Goal: Information Seeking & Learning: Learn about a topic

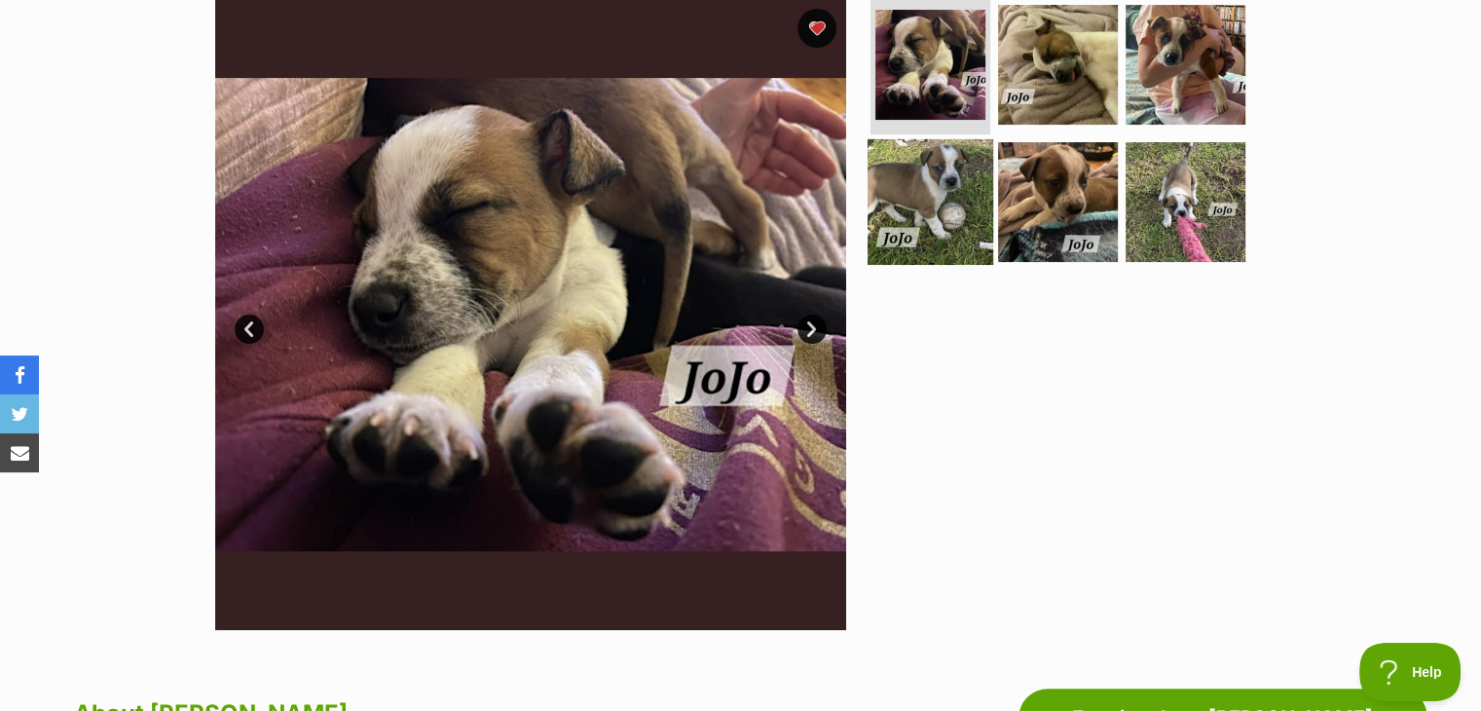
click at [920, 200] on img at bounding box center [930, 202] width 126 height 126
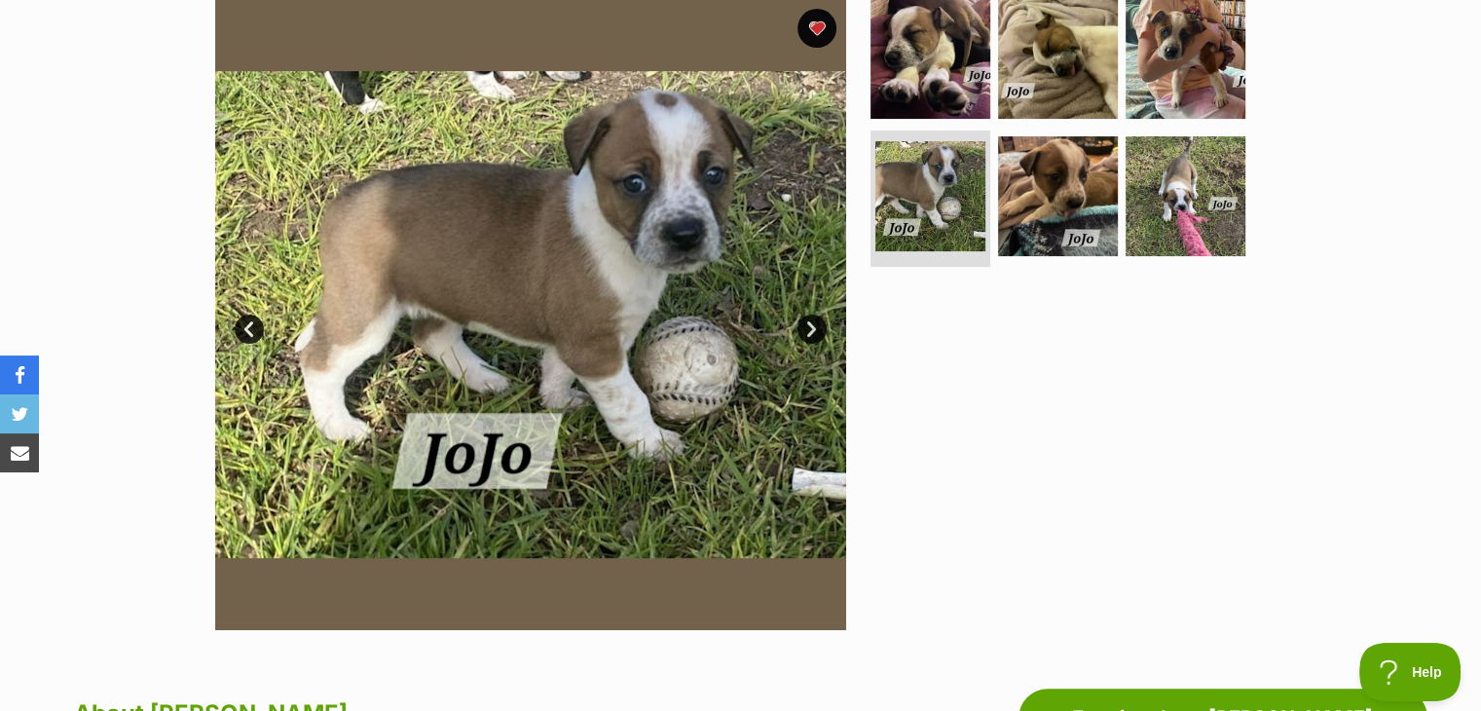
click at [978, 381] on div at bounding box center [1066, 314] width 399 height 631
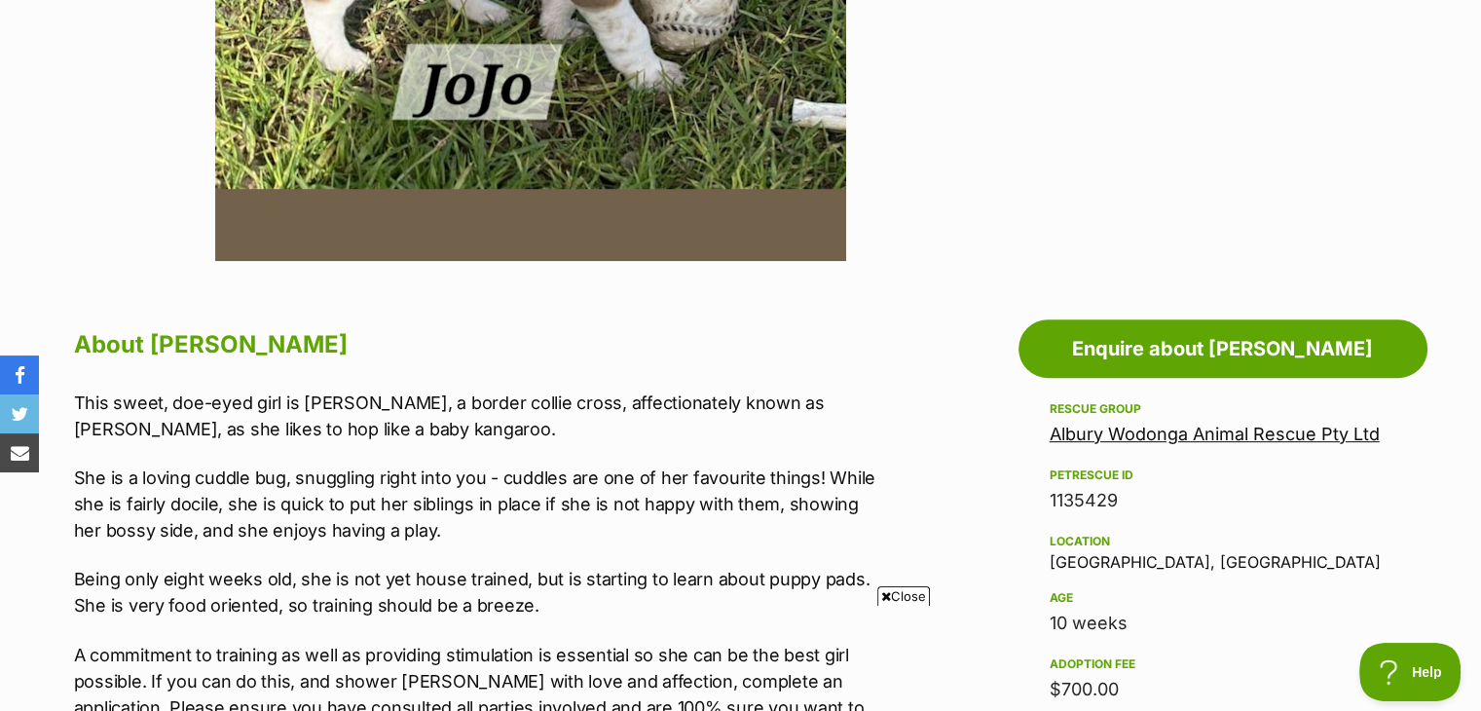
scroll to position [779, 0]
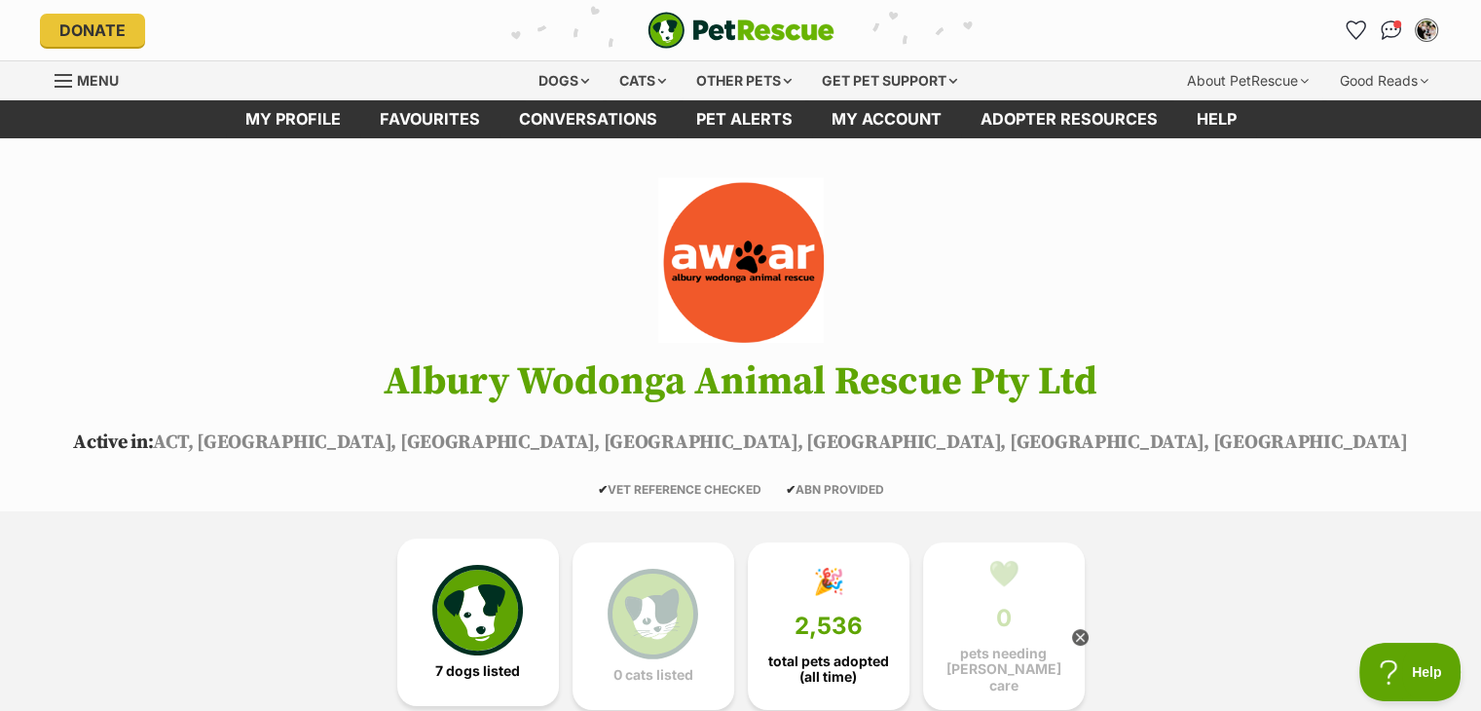
click at [454, 606] on img at bounding box center [477, 610] width 90 height 90
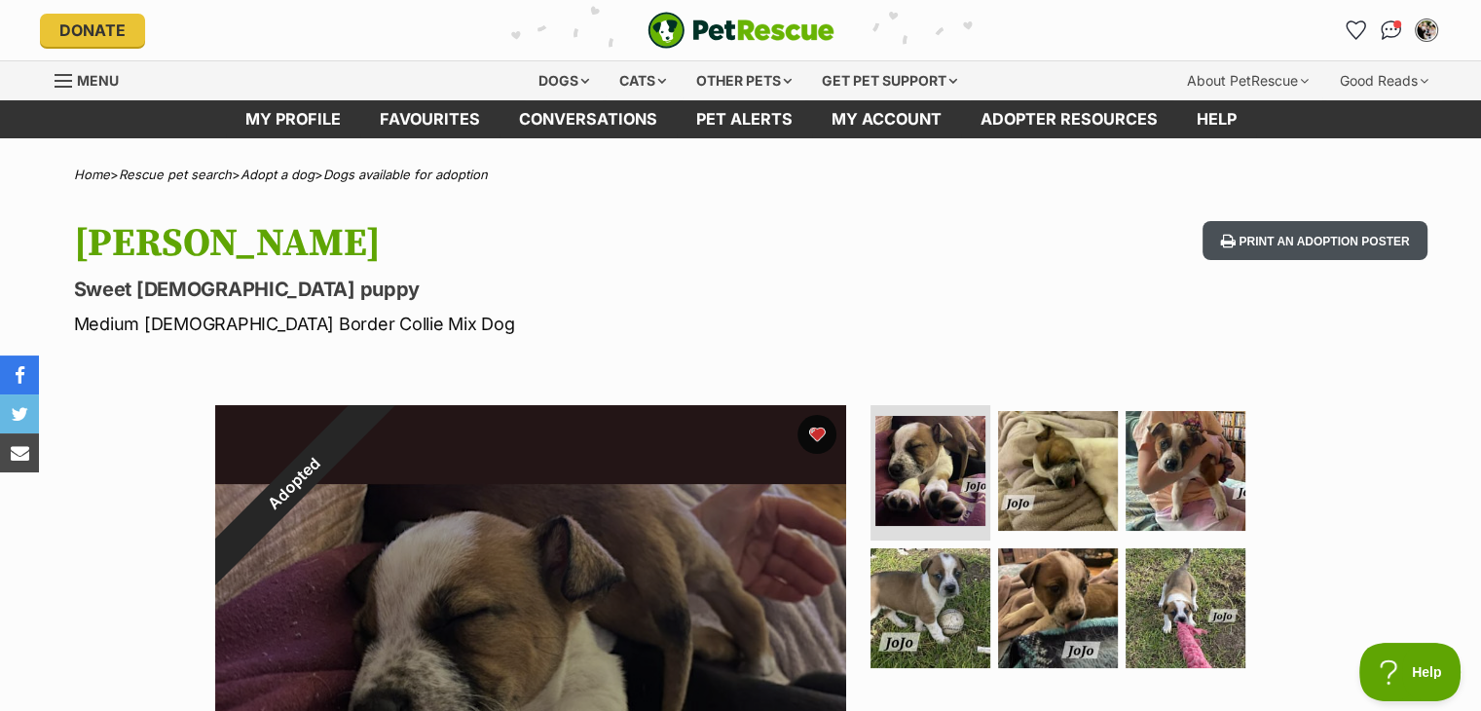
click at [1367, 250] on button "Print an adoption poster" at bounding box center [1314, 241] width 224 height 40
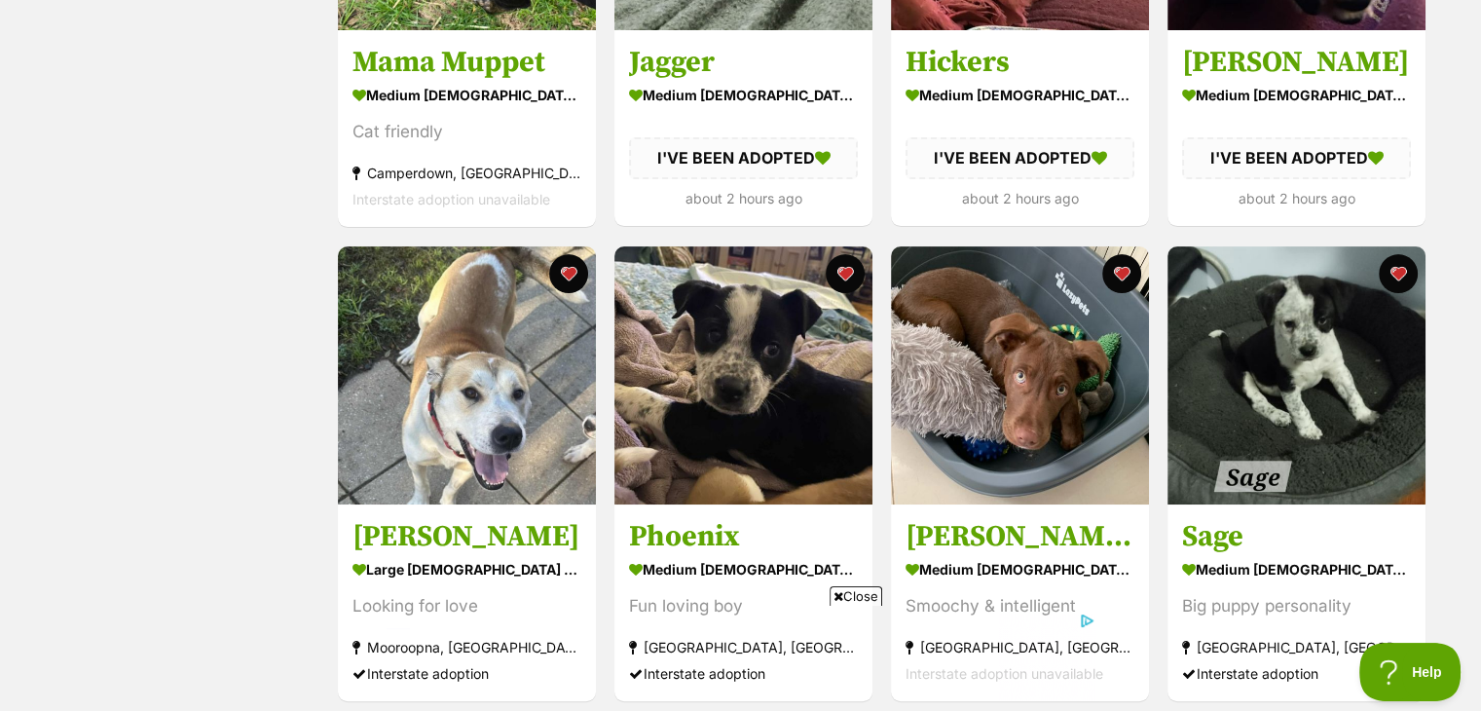
scroll to position [623, 0]
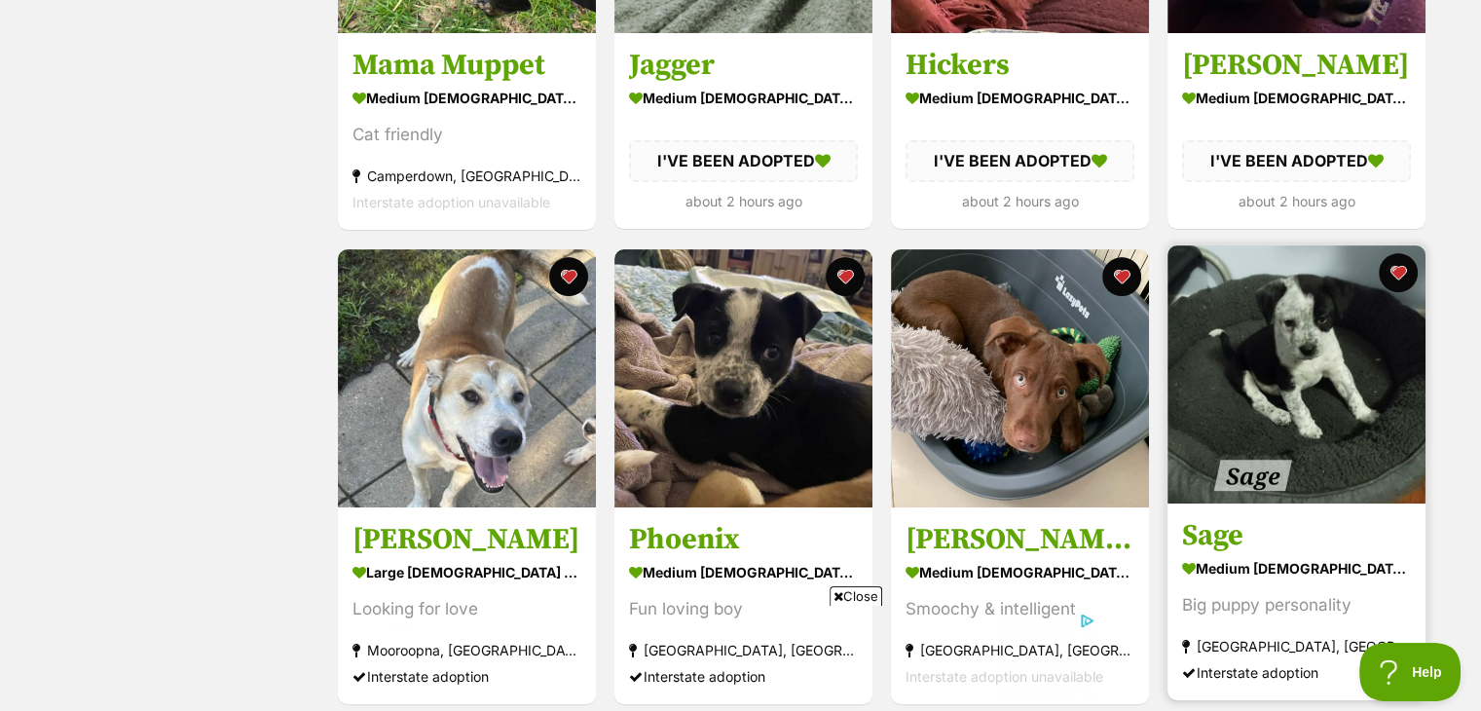
click at [1266, 329] on img at bounding box center [1296, 374] width 258 height 258
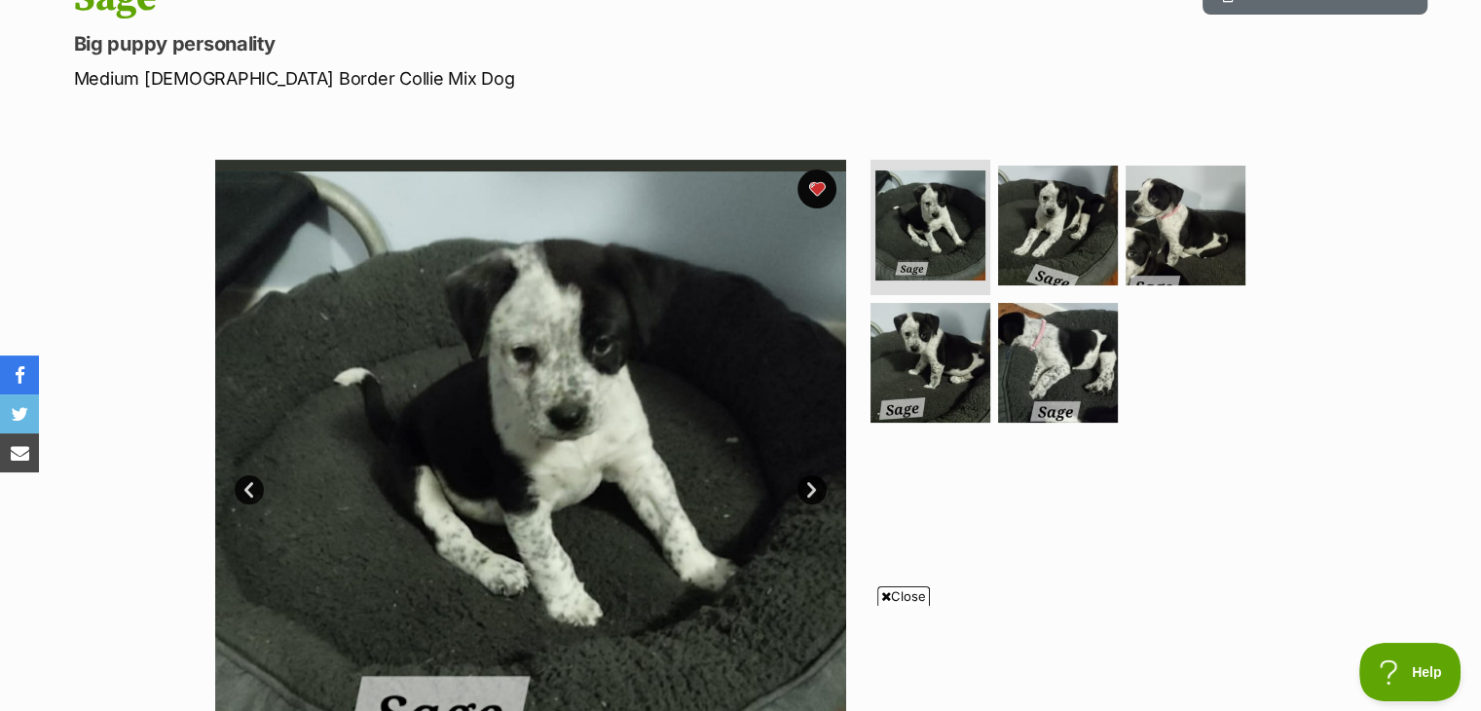
scroll to position [234, 0]
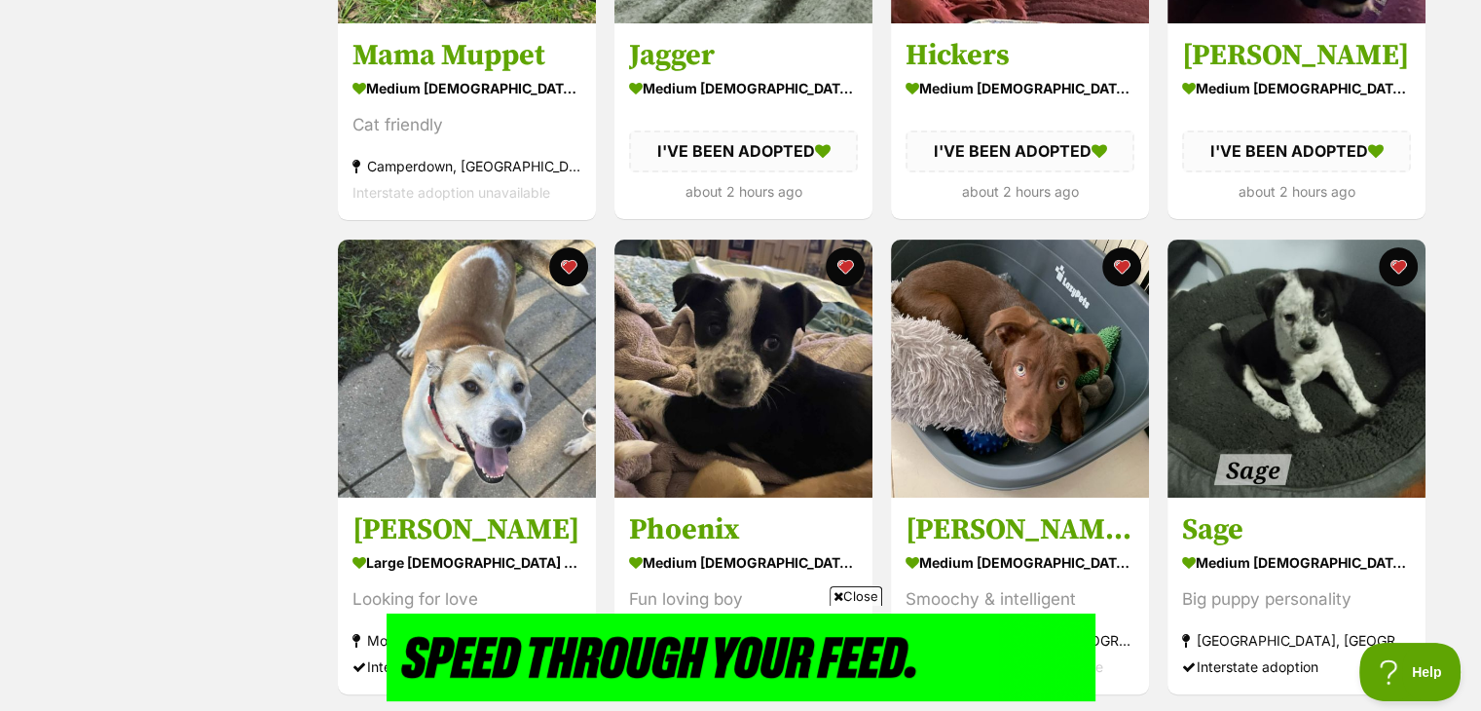
scroll to position [662, 0]
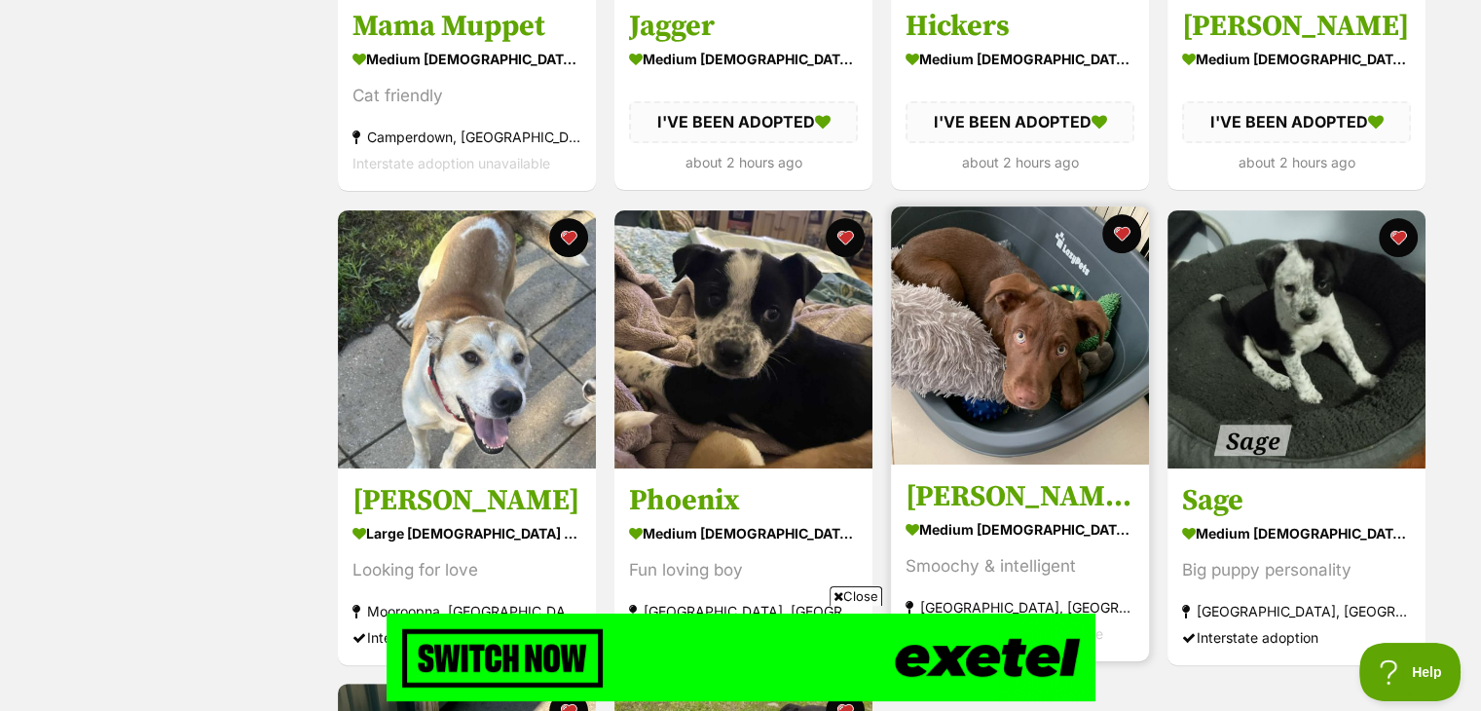
click at [970, 310] on img at bounding box center [1020, 335] width 258 height 258
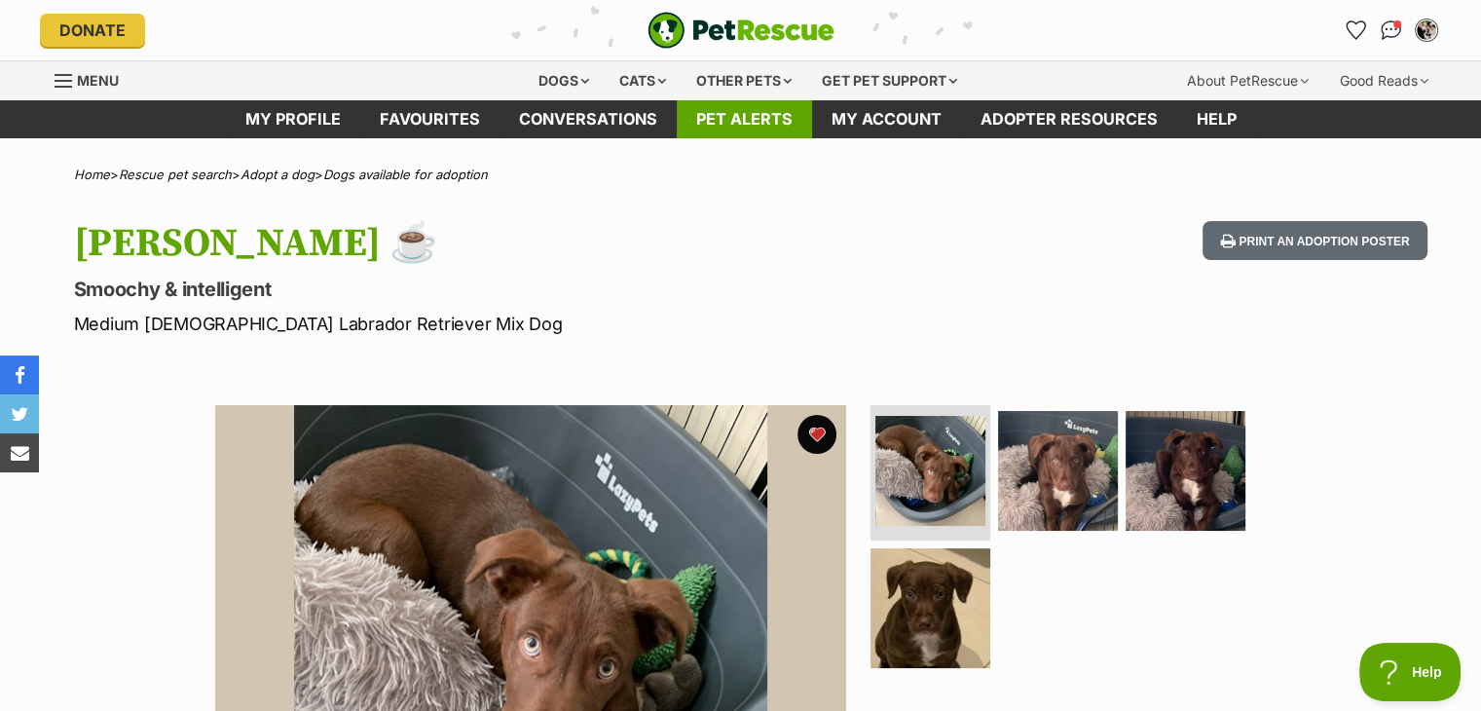
click at [752, 130] on link "Pet alerts" at bounding box center [744, 119] width 135 height 38
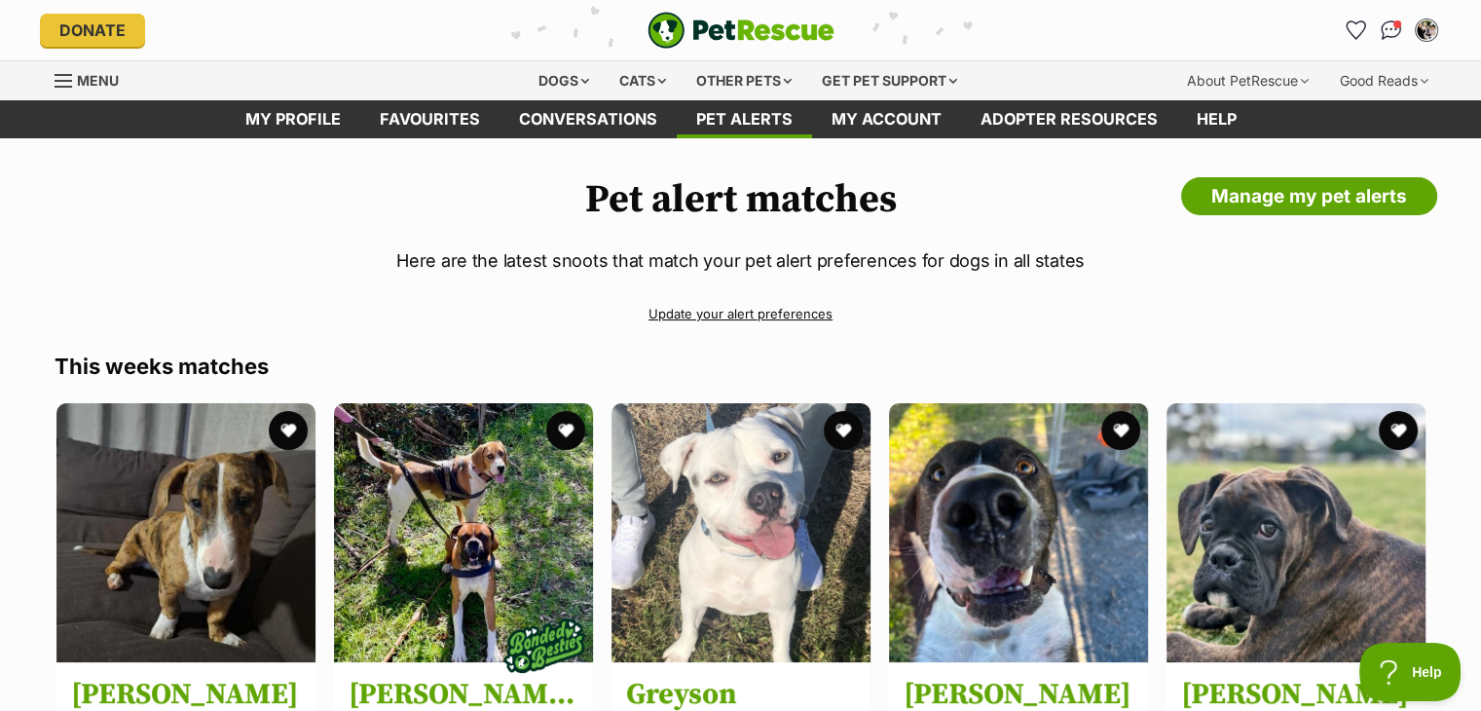
click at [398, 258] on p "Here are the latest snoots that match your pet alert preferences for dogs in al…" at bounding box center [741, 260] width 1373 height 26
click at [798, 310] on link "Update your alert preferences" at bounding box center [741, 314] width 1373 height 34
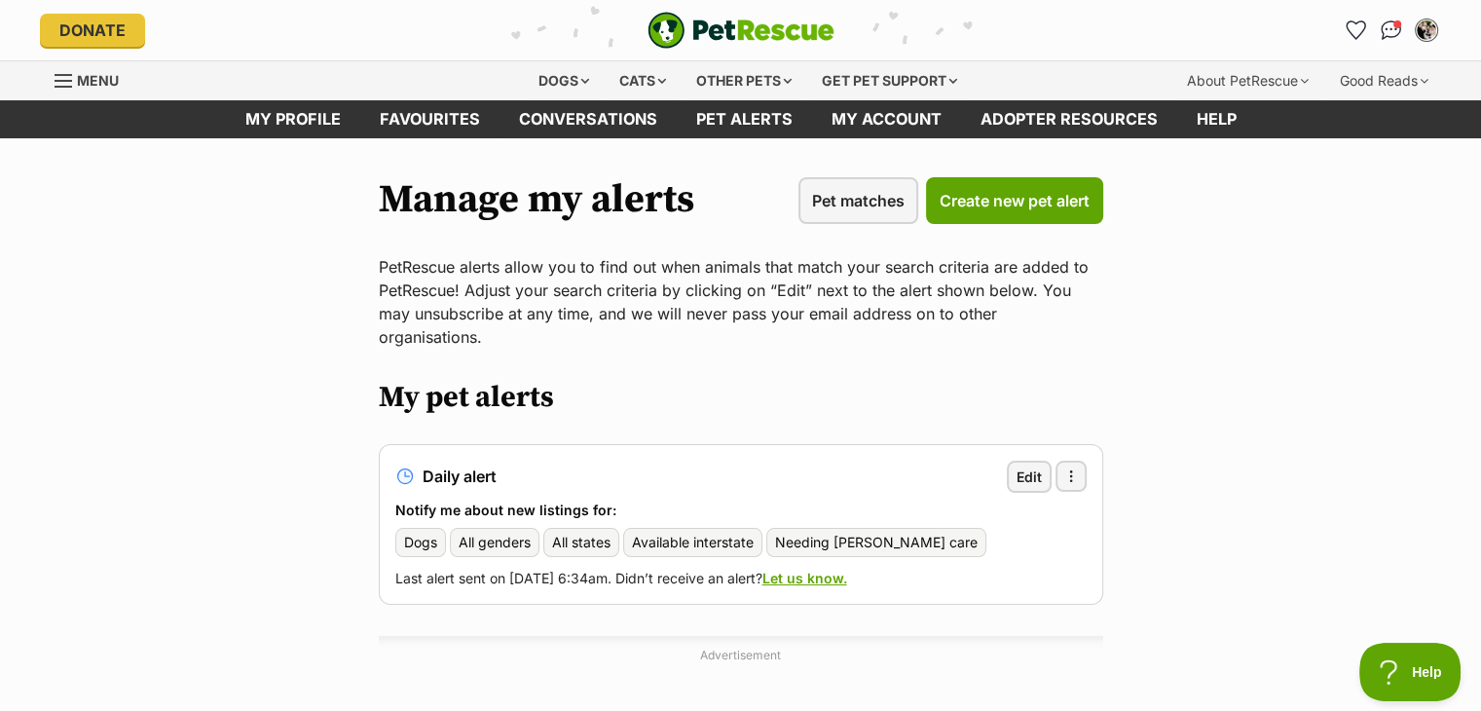
click at [214, 306] on main "Manage my alerts Pet matches Create new pet alert PetRescue alerts allow you to…" at bounding box center [740, 477] width 1481 height 679
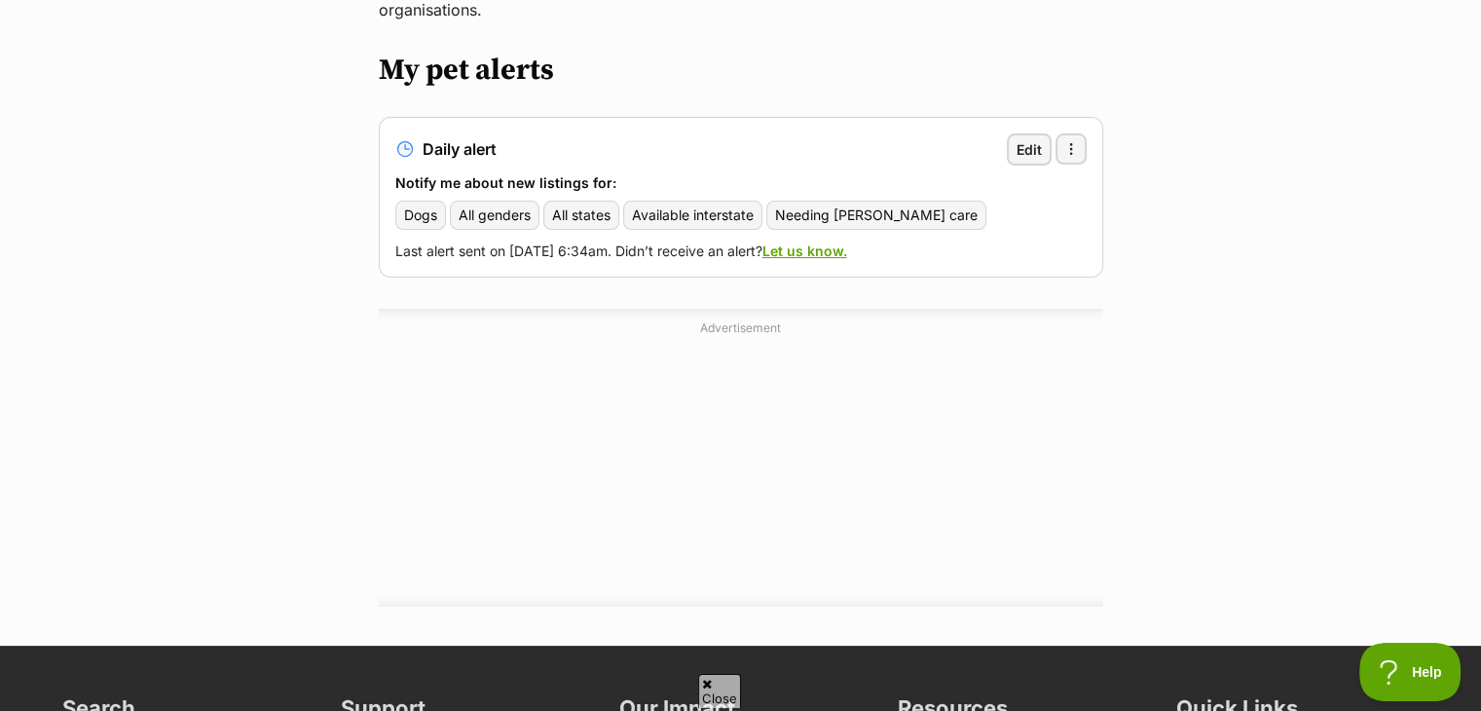
scroll to position [351, 0]
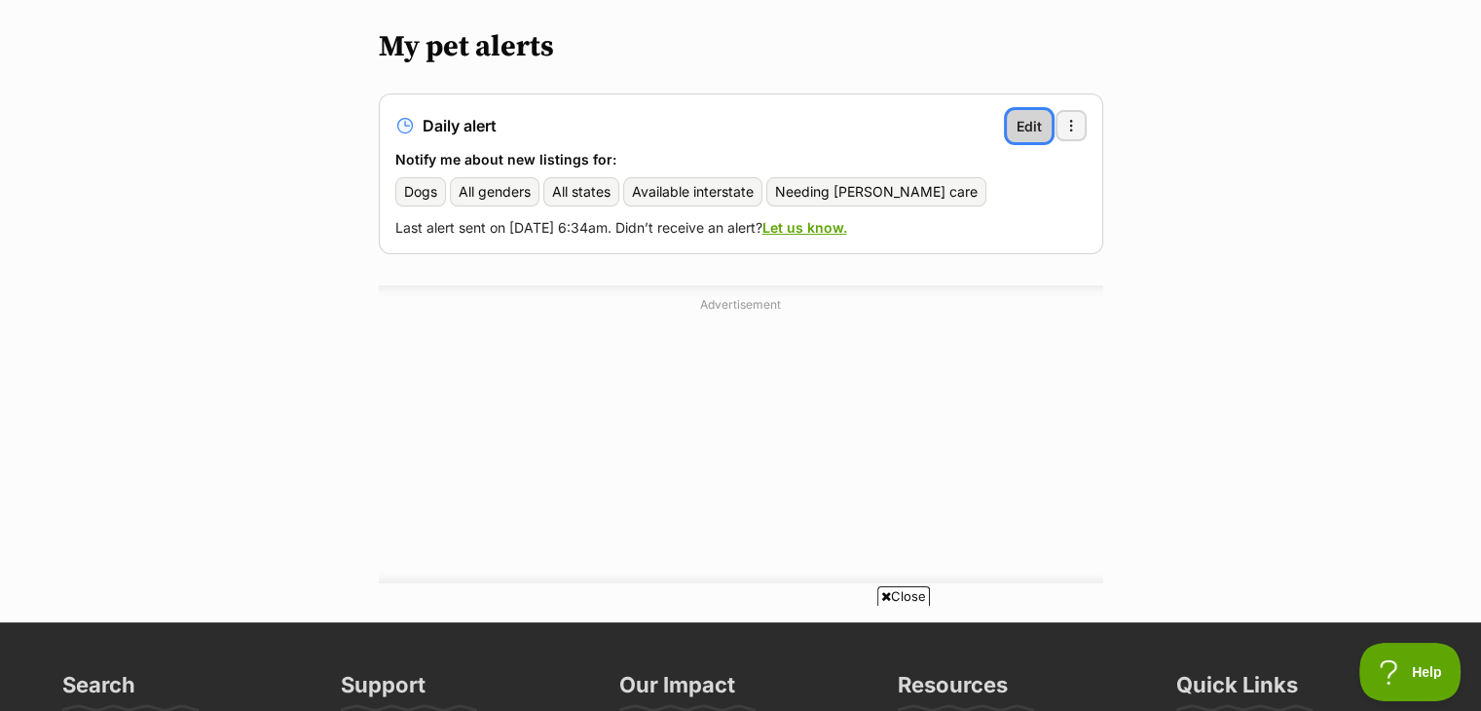
click at [1036, 116] on span "Edit" at bounding box center [1028, 126] width 25 height 20
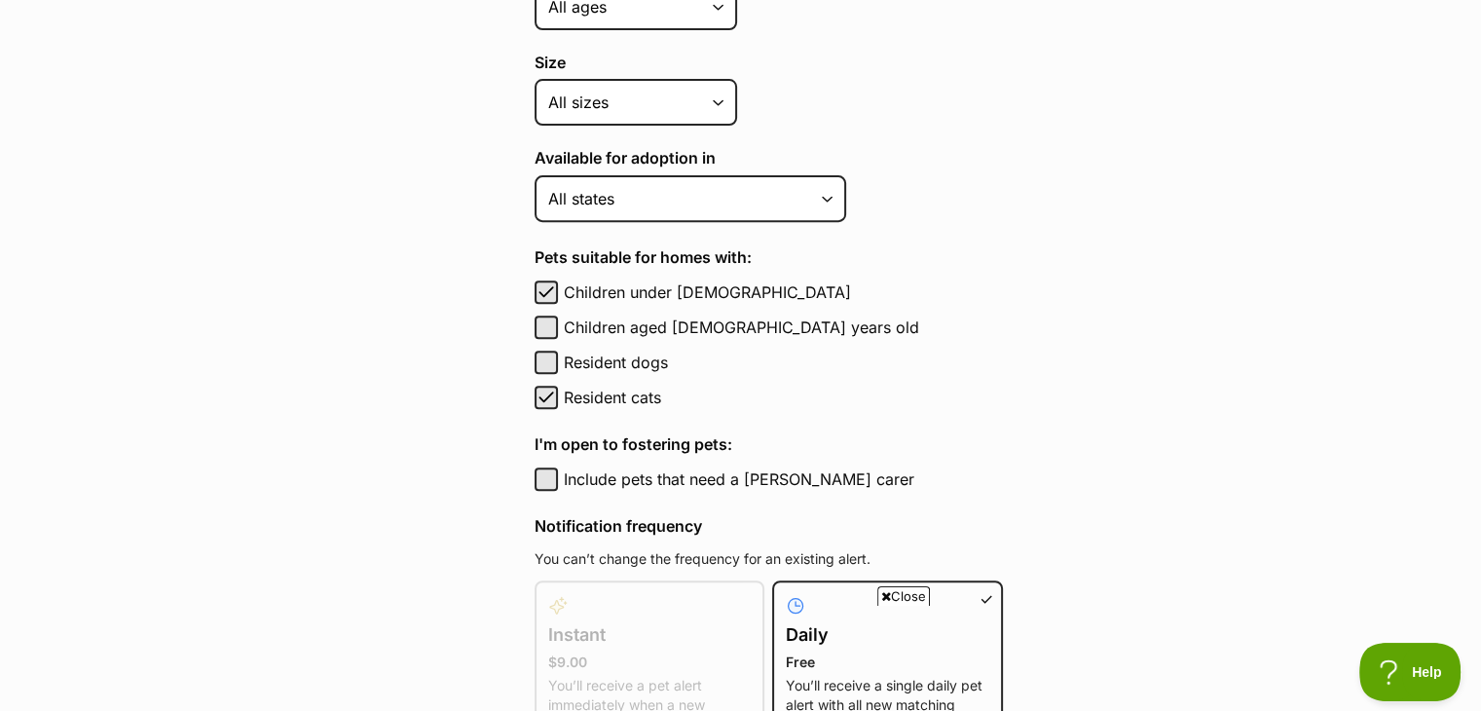
scroll to position [740, 0]
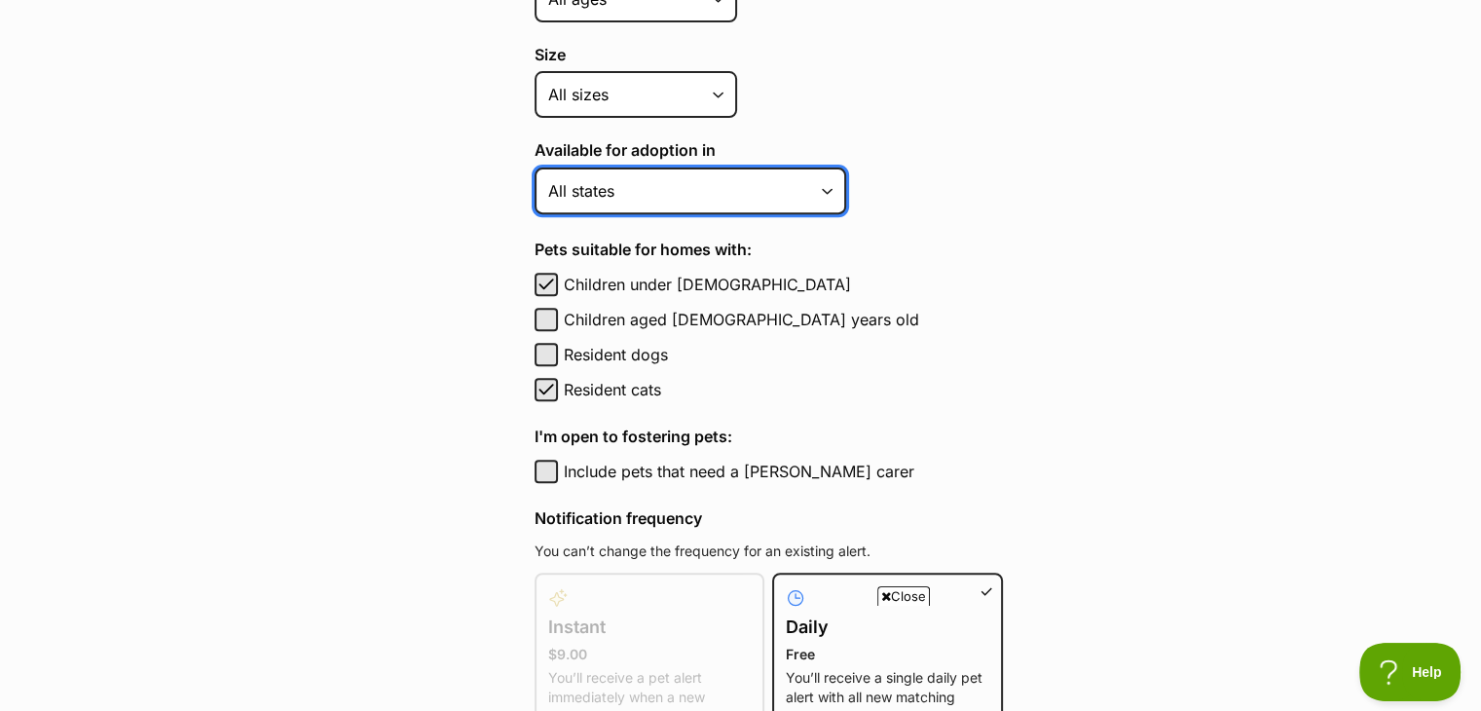
click at [682, 188] on select "[GEOGRAPHIC_DATA] [GEOGRAPHIC_DATA] [GEOGRAPHIC_DATA] [GEOGRAPHIC_DATA] [GEOGRA…" at bounding box center [691, 190] width 312 height 47
select select "1"
click at [535, 167] on select "Australian Capital Territory New South Wales Northern Territory Queensland Sout…" at bounding box center [691, 190] width 312 height 47
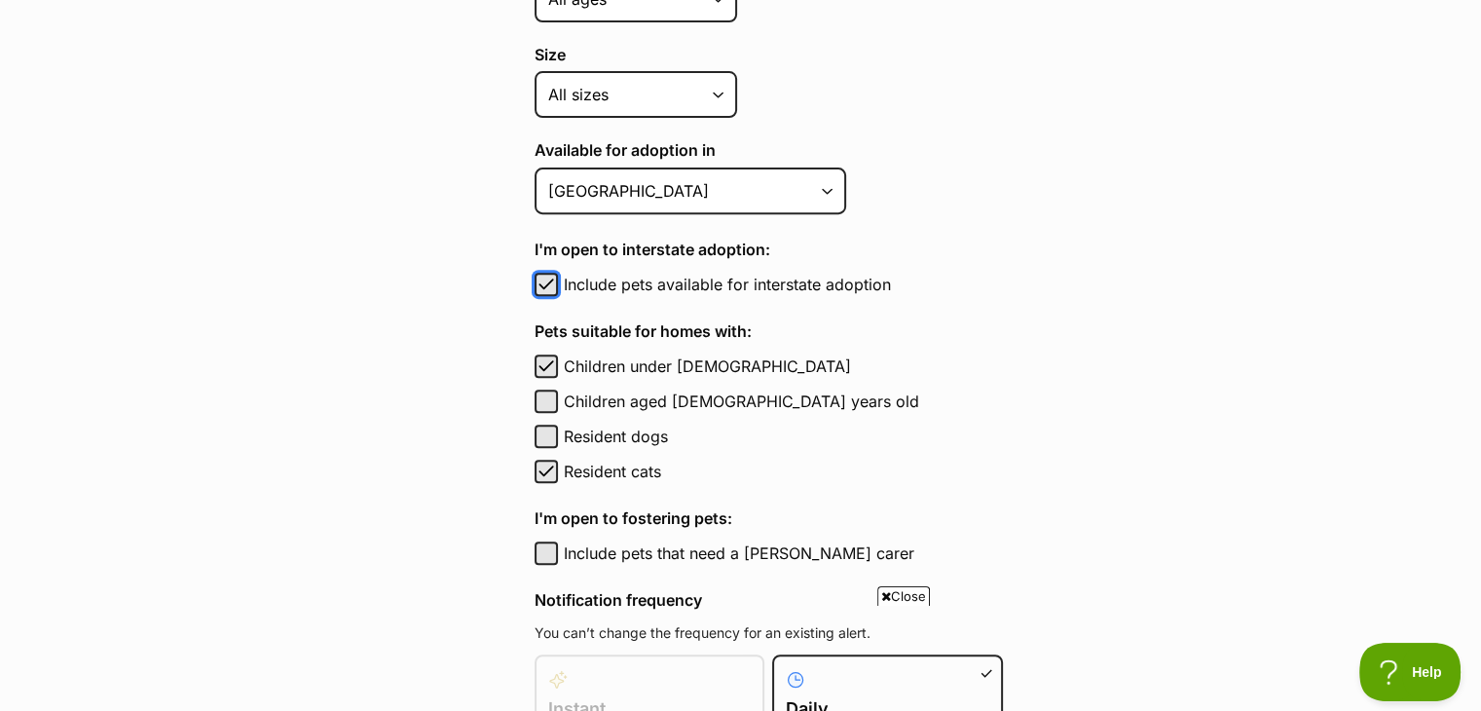
click at [541, 278] on span "button" at bounding box center [545, 284] width 19 height 23
checkbox input "false"
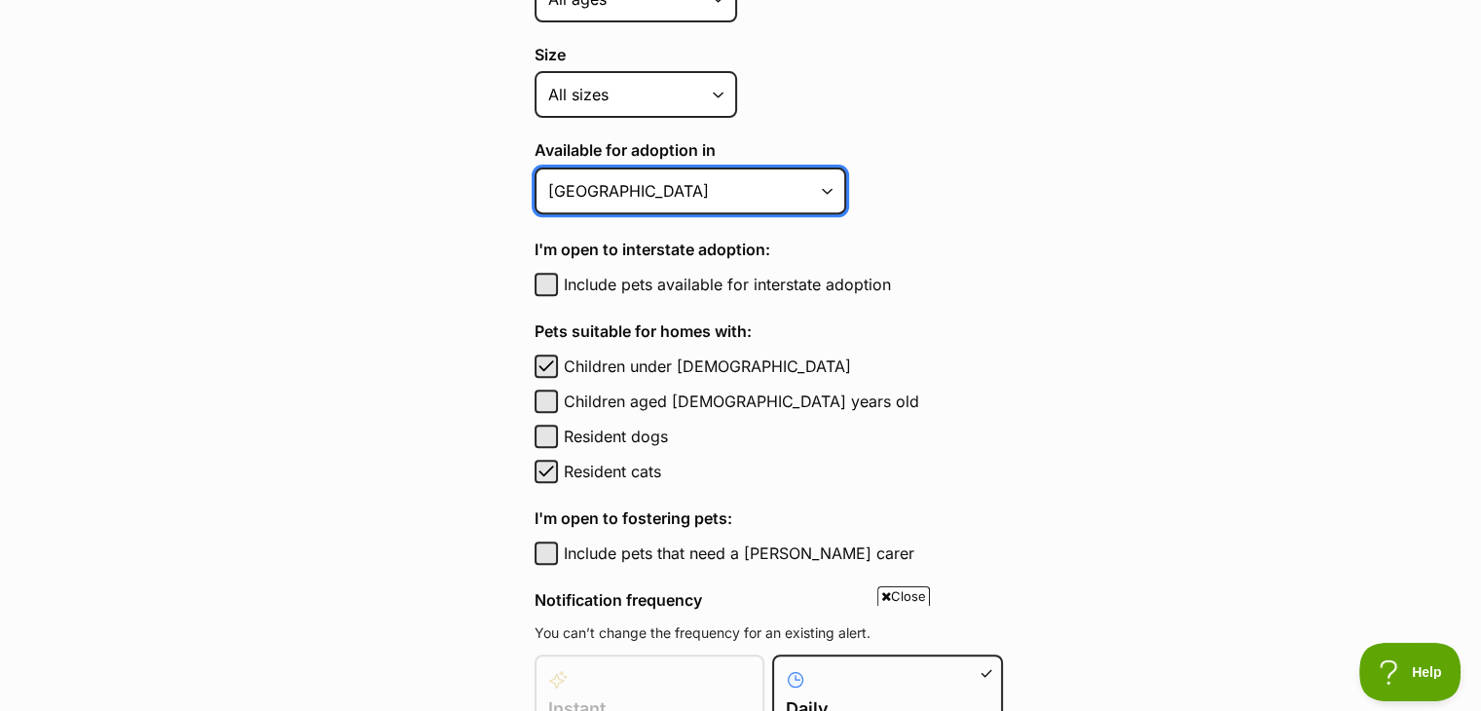
click at [703, 168] on select "Australian Capital Territory New South Wales Northern Territory Queensland Sout…" at bounding box center [691, 190] width 312 height 47
click at [683, 182] on select "Australian Capital Territory New South Wales Northern Territory Queensland Sout…" at bounding box center [691, 190] width 312 height 47
click at [673, 200] on select "Australian Capital Territory New South Wales Northern Territory Queensland Sout…" at bounding box center [691, 190] width 312 height 47
select select "2"
click at [535, 167] on select "Australian Capital Territory New South Wales Northern Territory Queensland Sout…" at bounding box center [691, 190] width 312 height 47
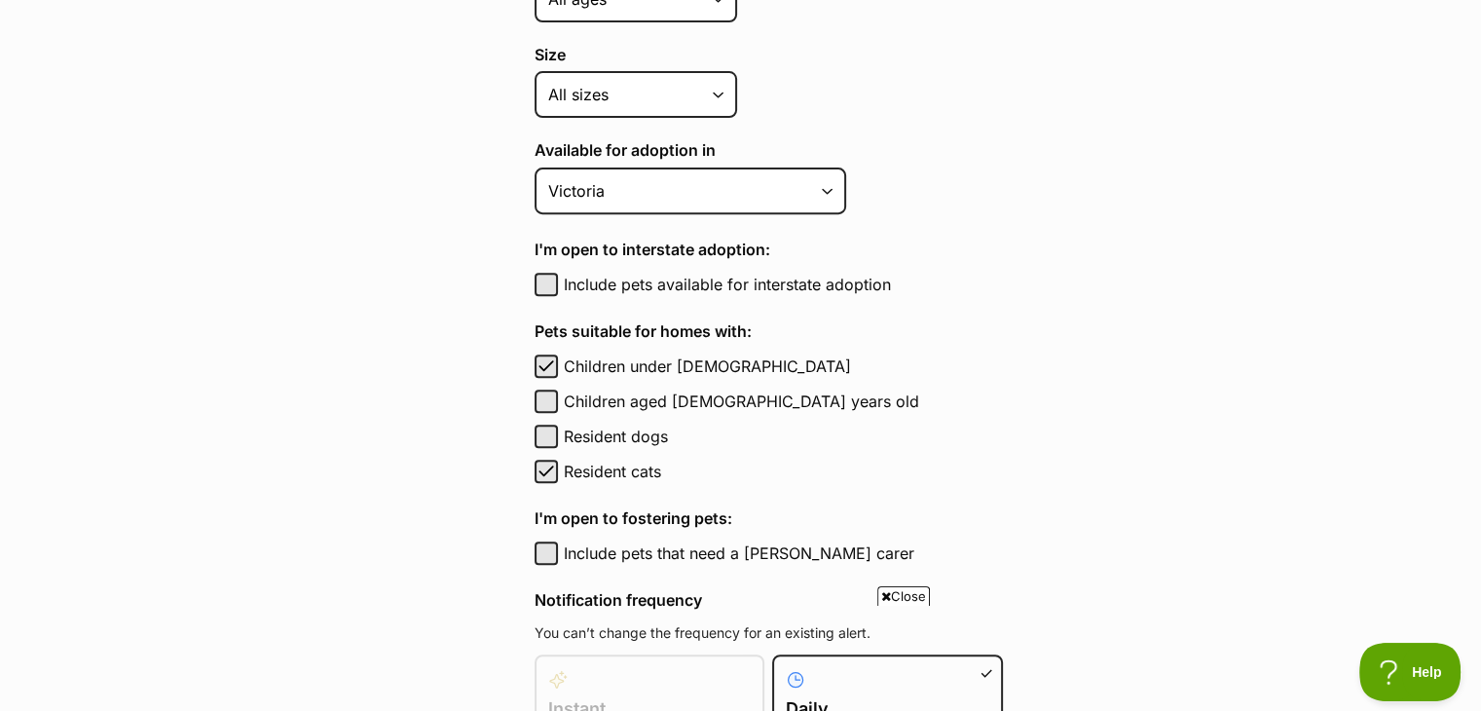
click at [1051, 242] on main "Pet alerts / Edit your pet alert Edit your pet alert Can’t find your purrfect m…" at bounding box center [740, 325] width 1481 height 1855
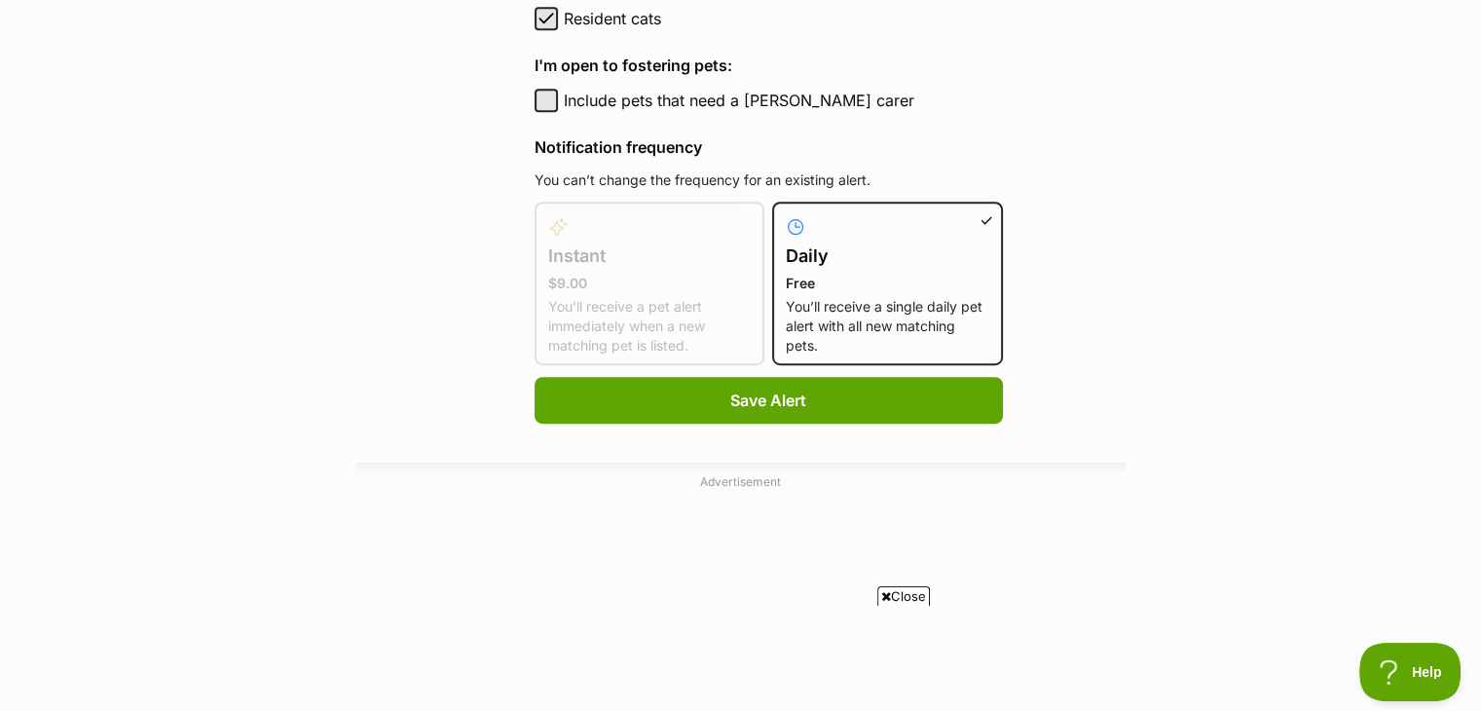
scroll to position [1246, 0]
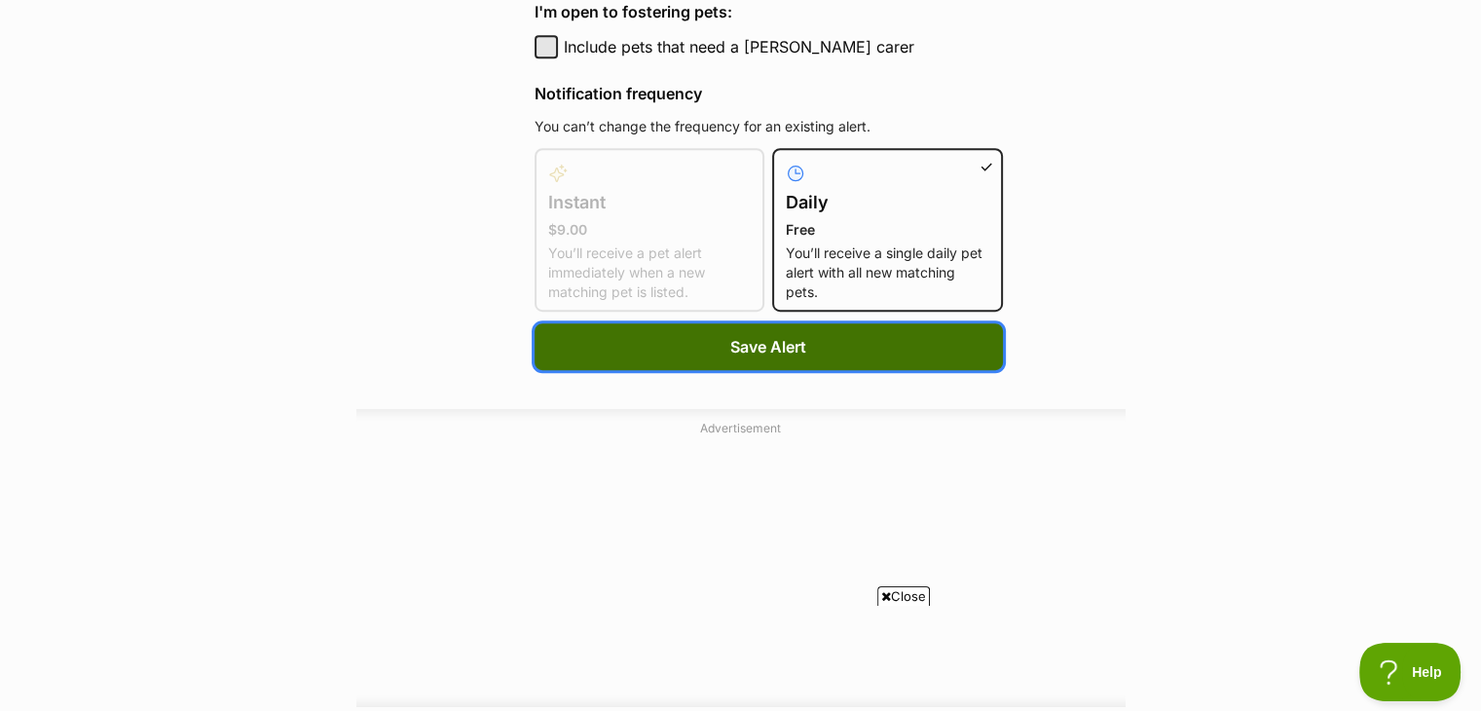
click at [805, 333] on button "Save Alert" at bounding box center [769, 346] width 468 height 47
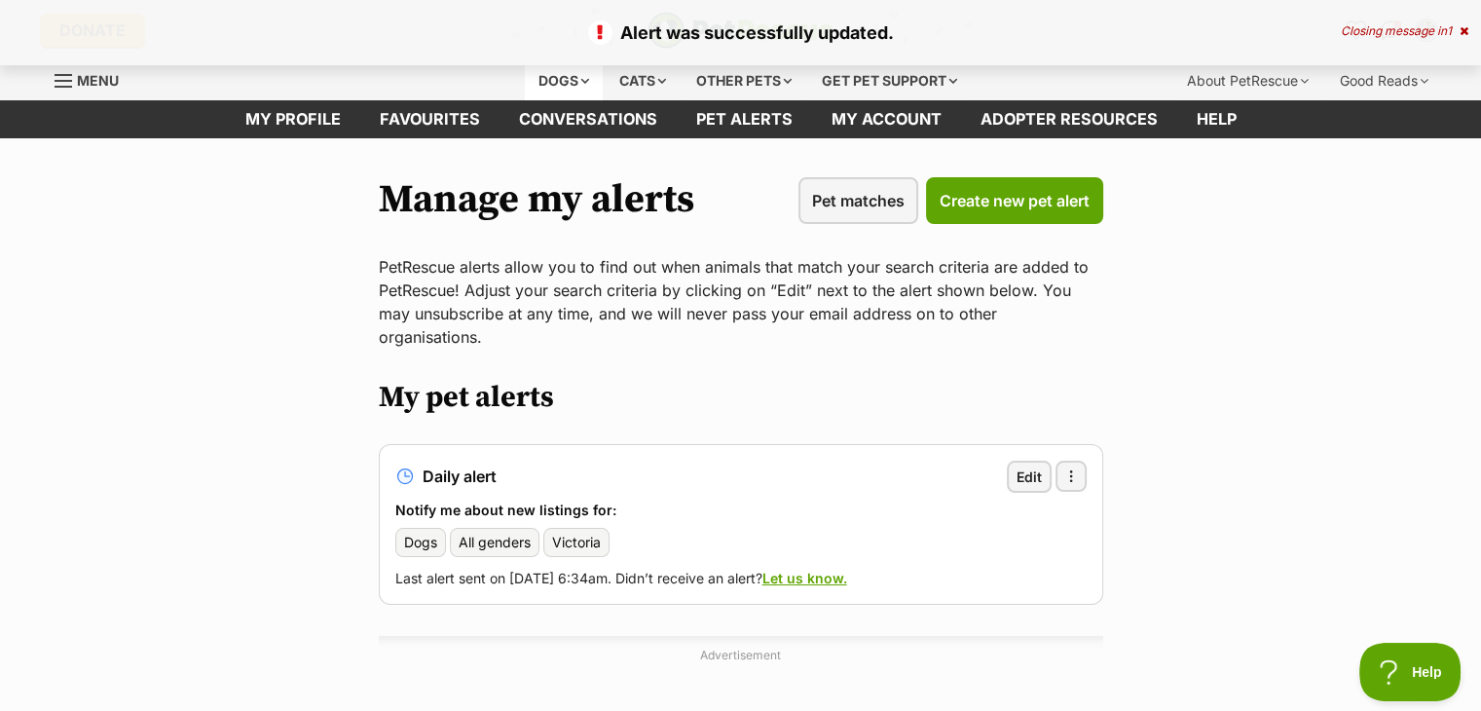
click at [550, 78] on div "Dogs" at bounding box center [564, 80] width 78 height 39
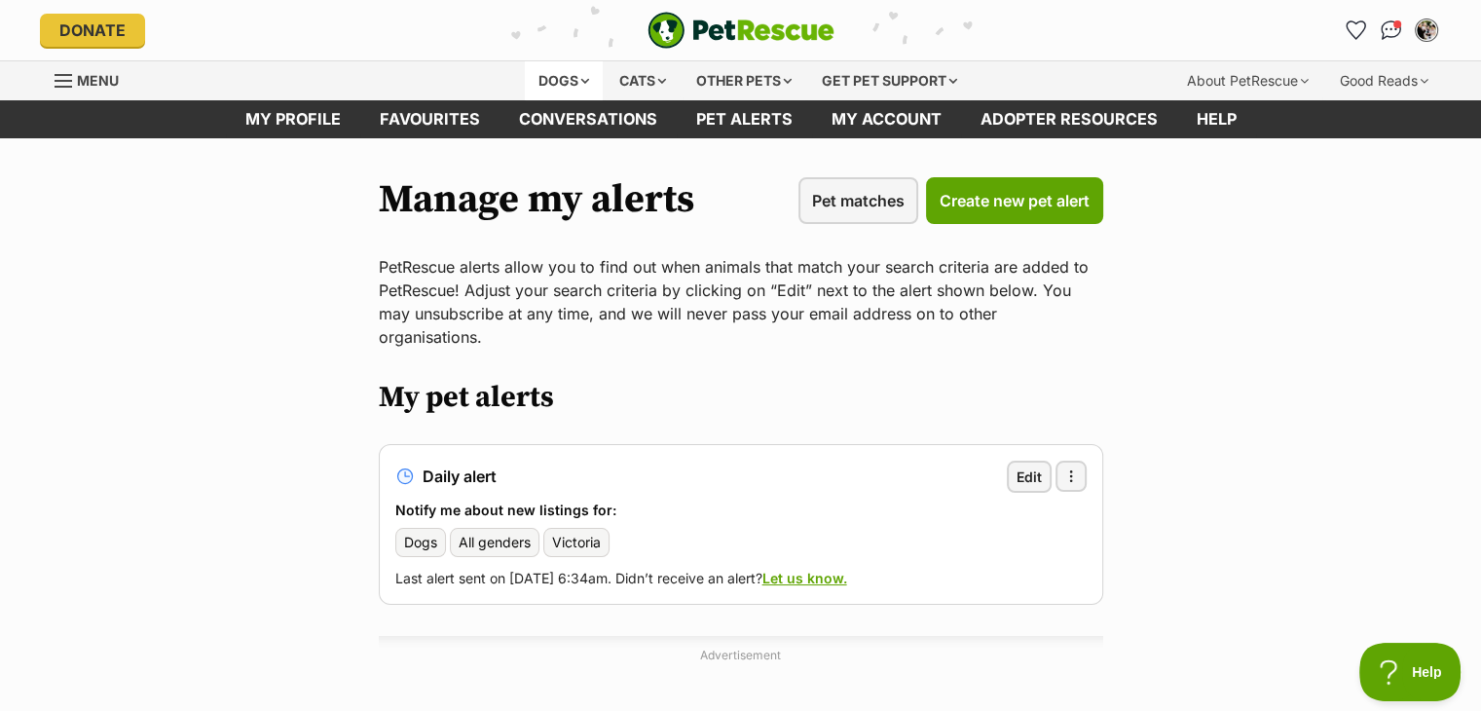
click at [572, 87] on div "Dogs" at bounding box center [564, 80] width 78 height 39
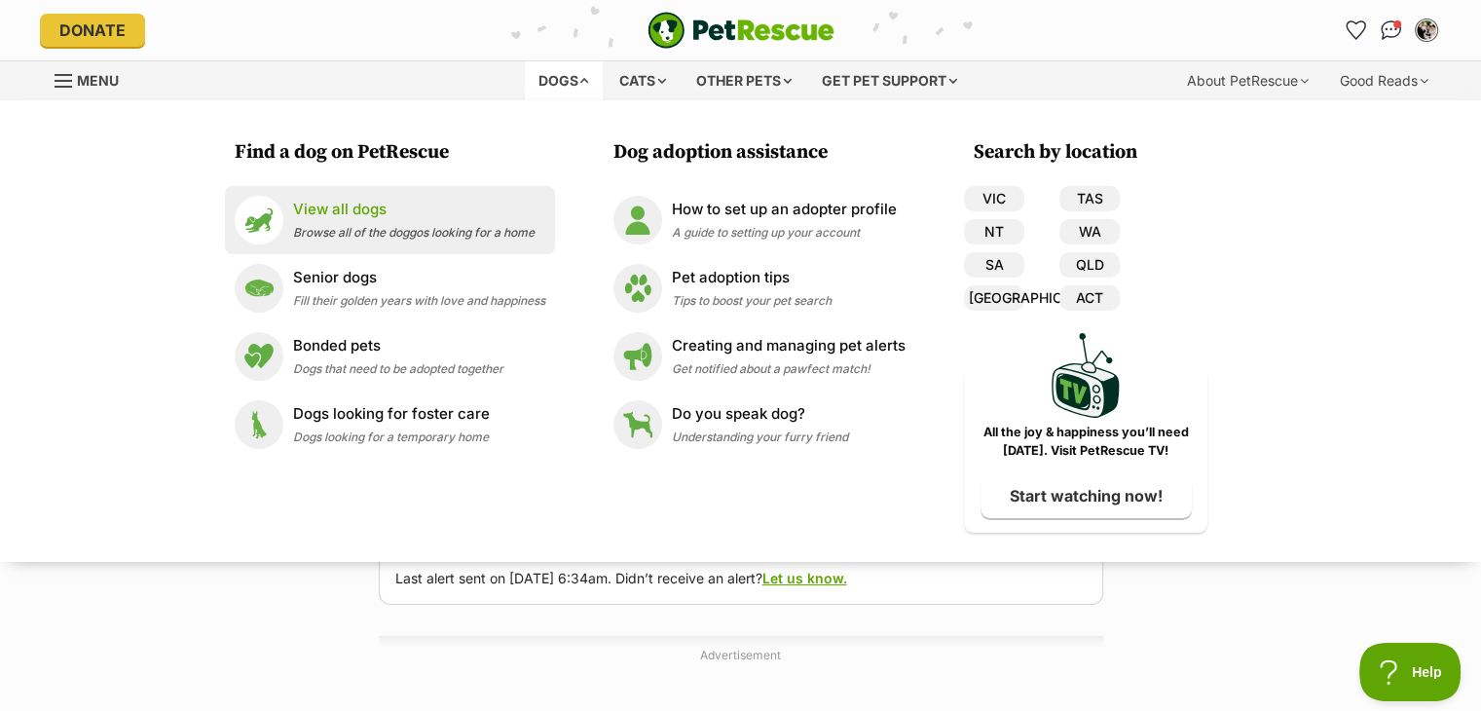
click at [358, 219] on p "View all dogs" at bounding box center [413, 210] width 241 height 22
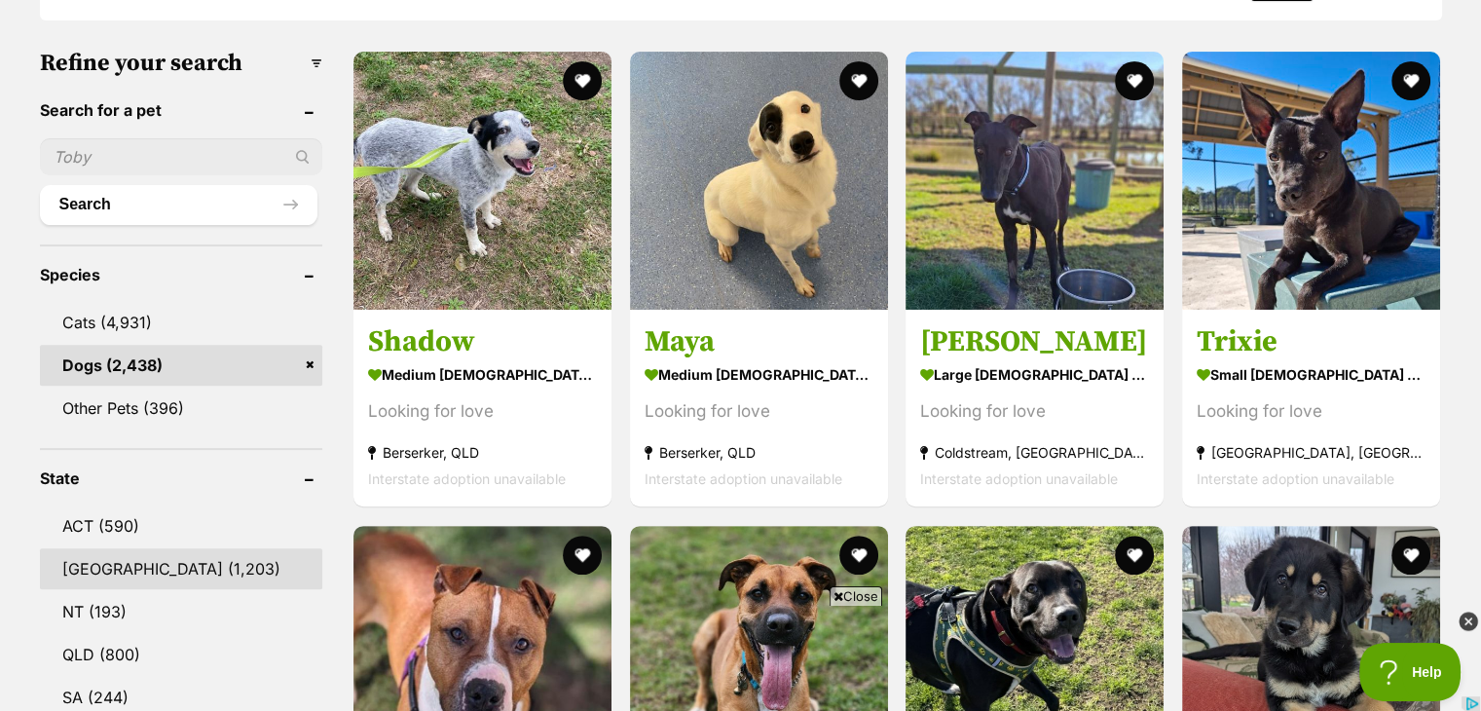
click at [91, 557] on link "[GEOGRAPHIC_DATA] (1,203)" at bounding box center [181, 568] width 282 height 41
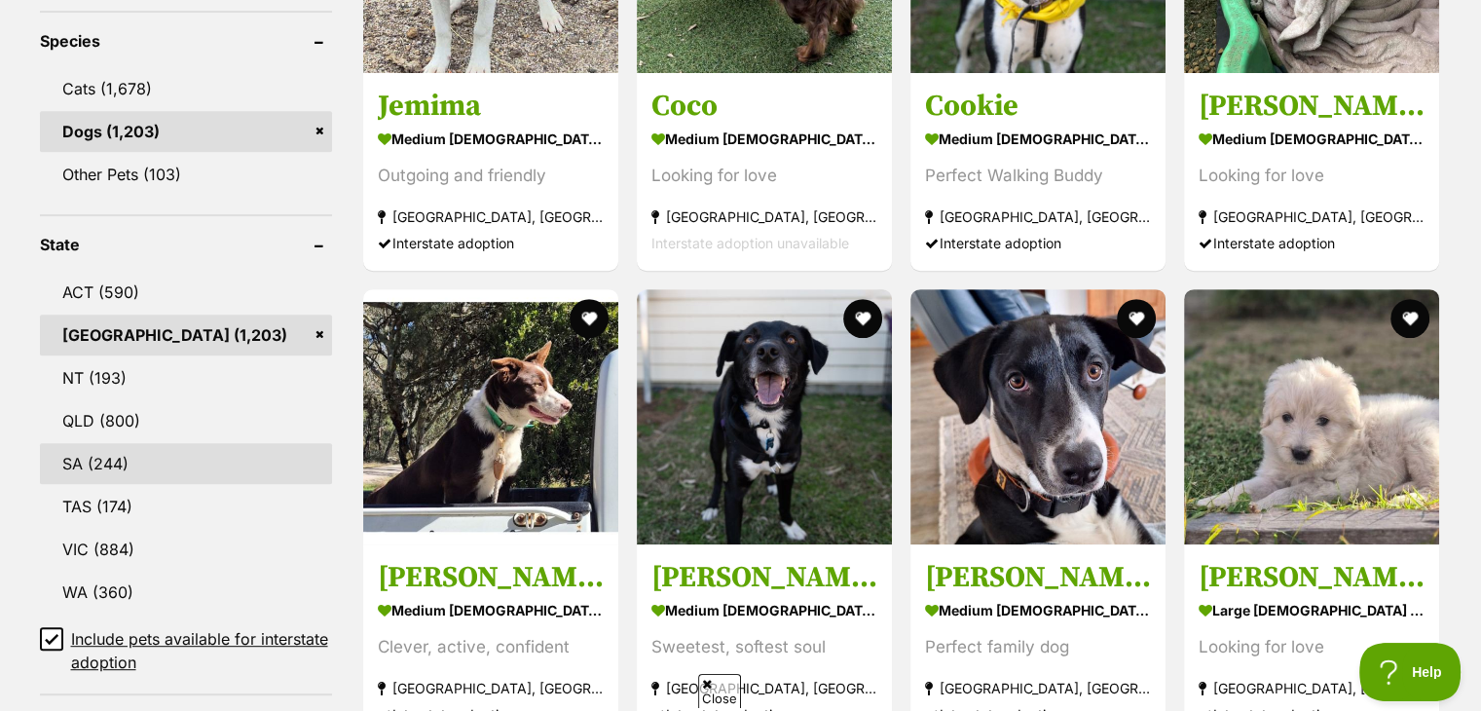
click at [94, 449] on link "SA (244)" at bounding box center [186, 463] width 292 height 41
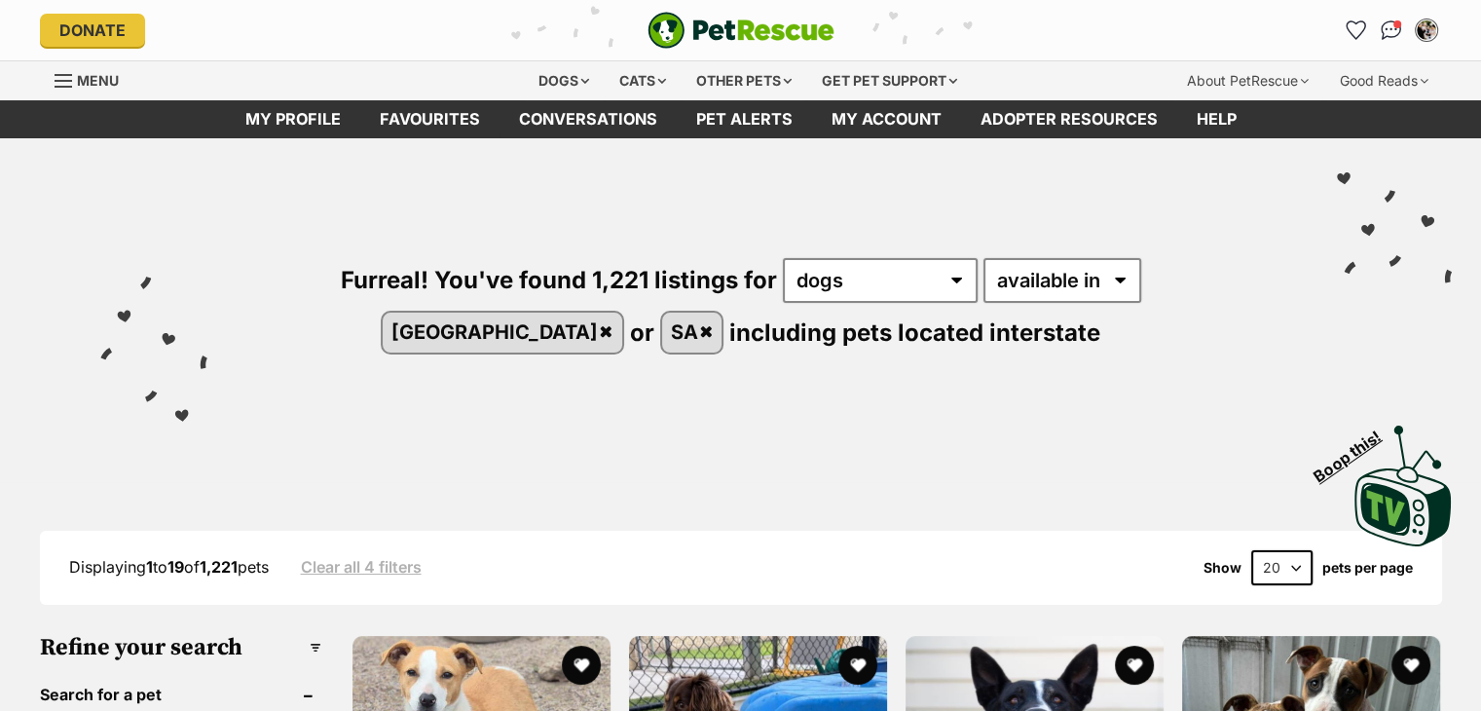
click at [0, 468] on div "Furreal! You've found 1,221 listings for any type of pet cats dogs other pets a…" at bounding box center [740, 344] width 1481 height 412
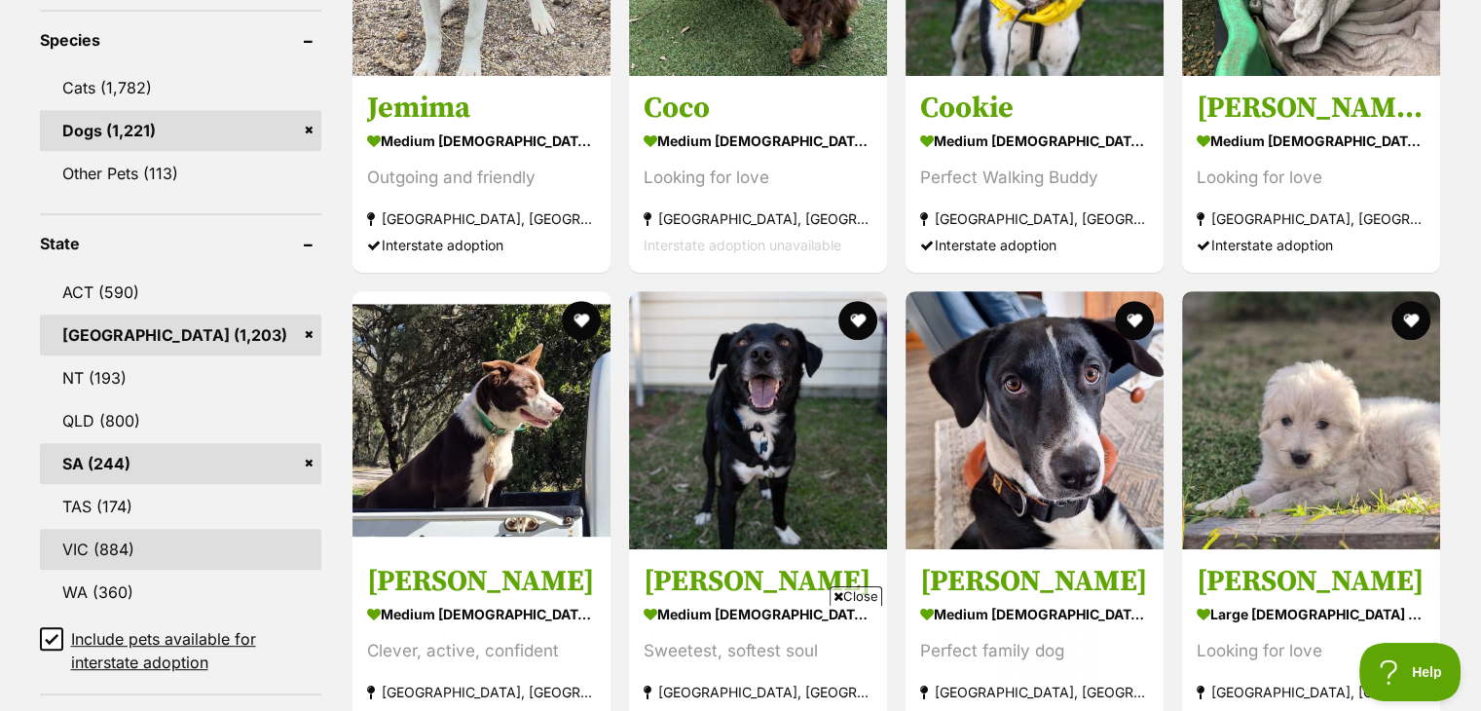
click at [116, 538] on link "VIC (884)" at bounding box center [180, 549] width 281 height 41
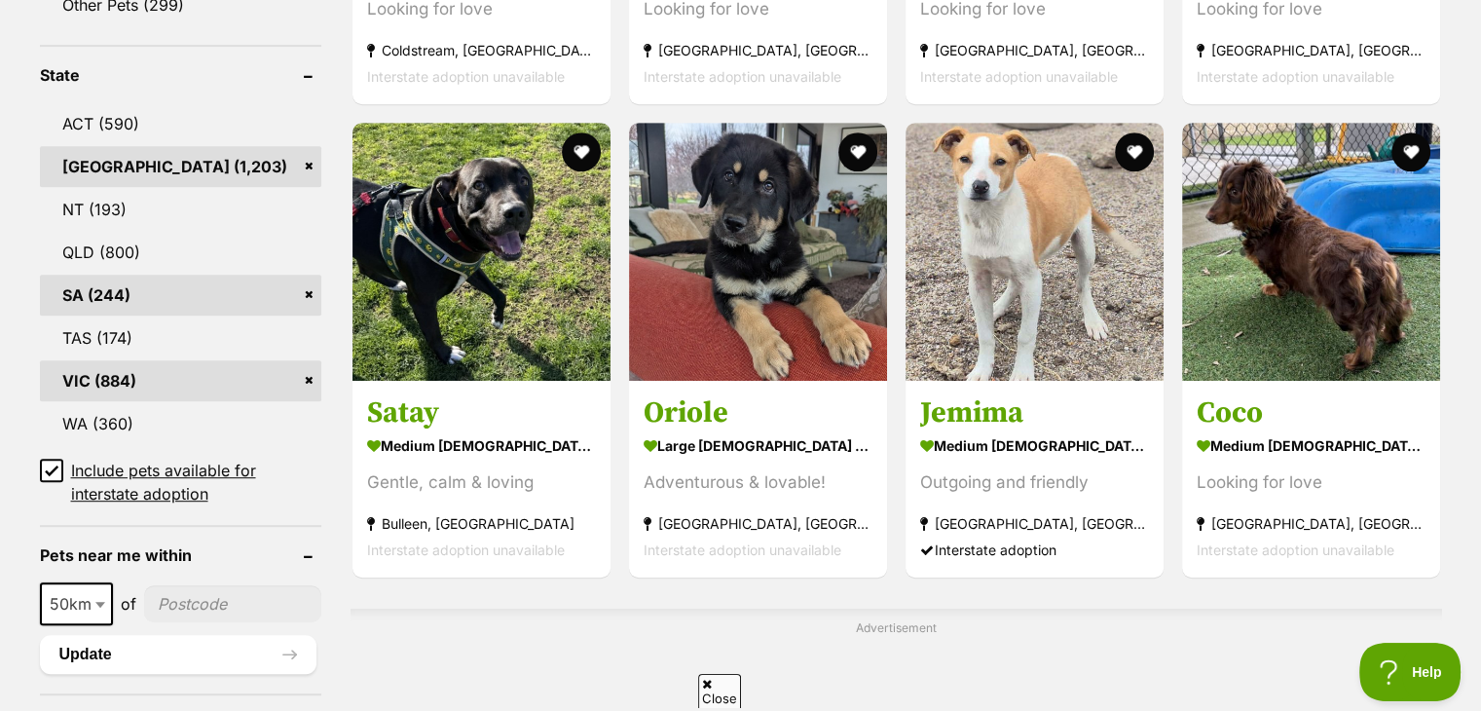
click at [54, 467] on icon at bounding box center [52, 469] width 12 height 9
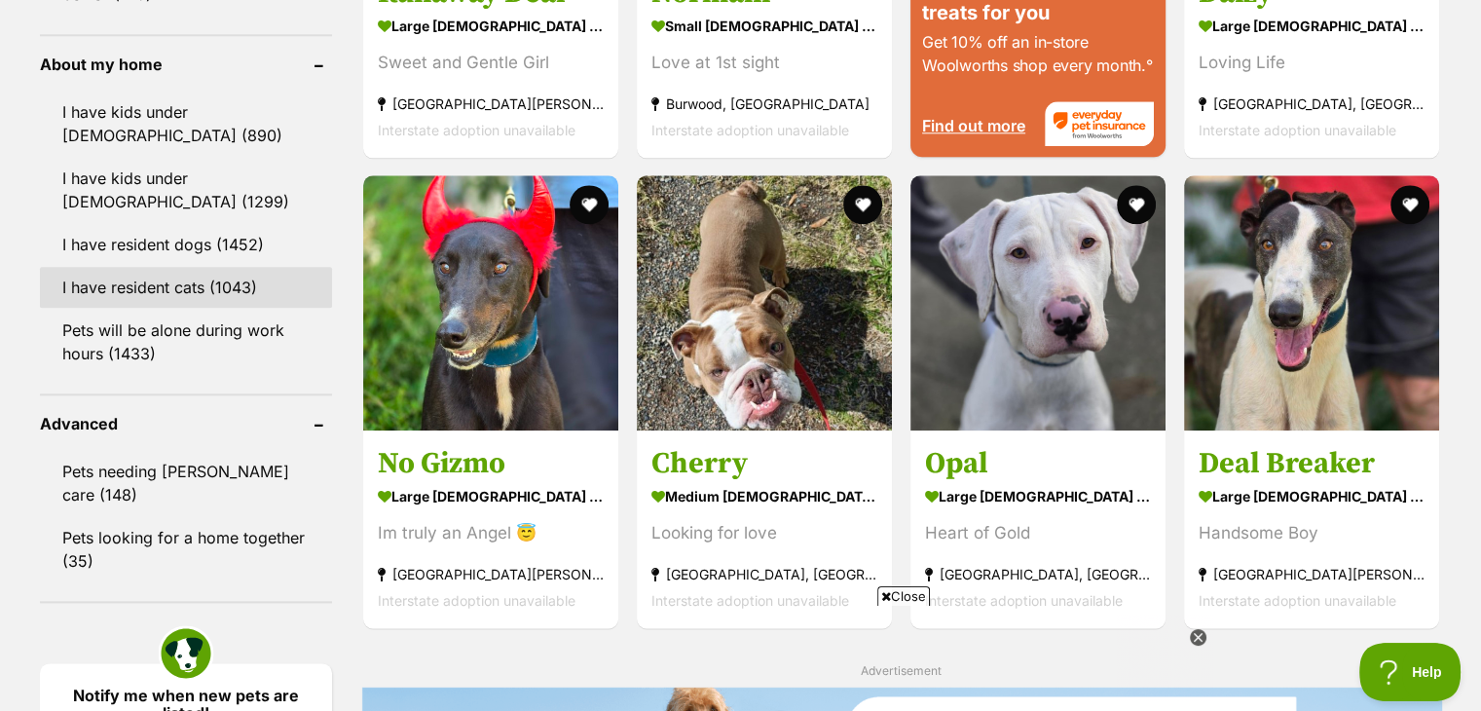
click at [133, 291] on link "I have resident cats (1043)" at bounding box center [186, 287] width 292 height 41
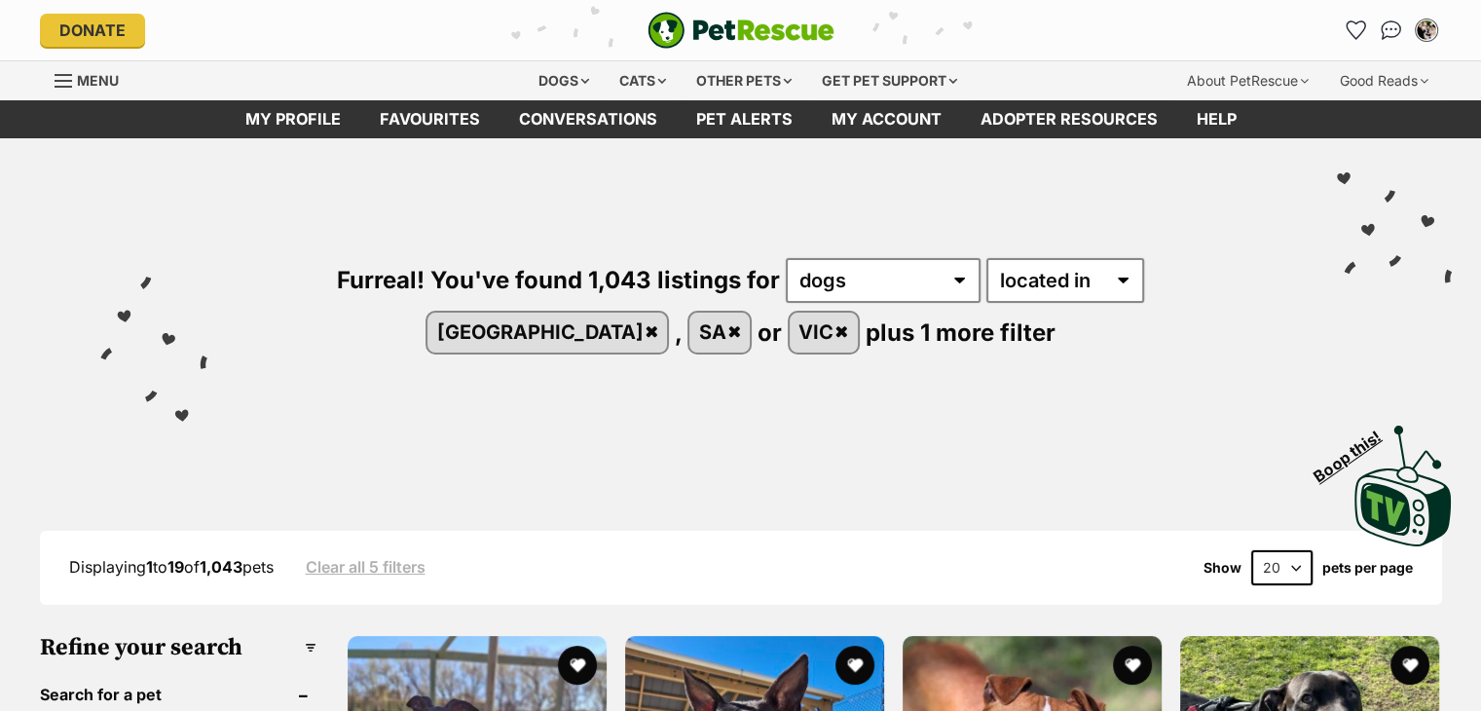
click at [51, 564] on div "Displaying 1 to 19 of 1,043 pets Clear all 5 filters Show 20 40 60 pets per page" at bounding box center [741, 567] width 1402 height 35
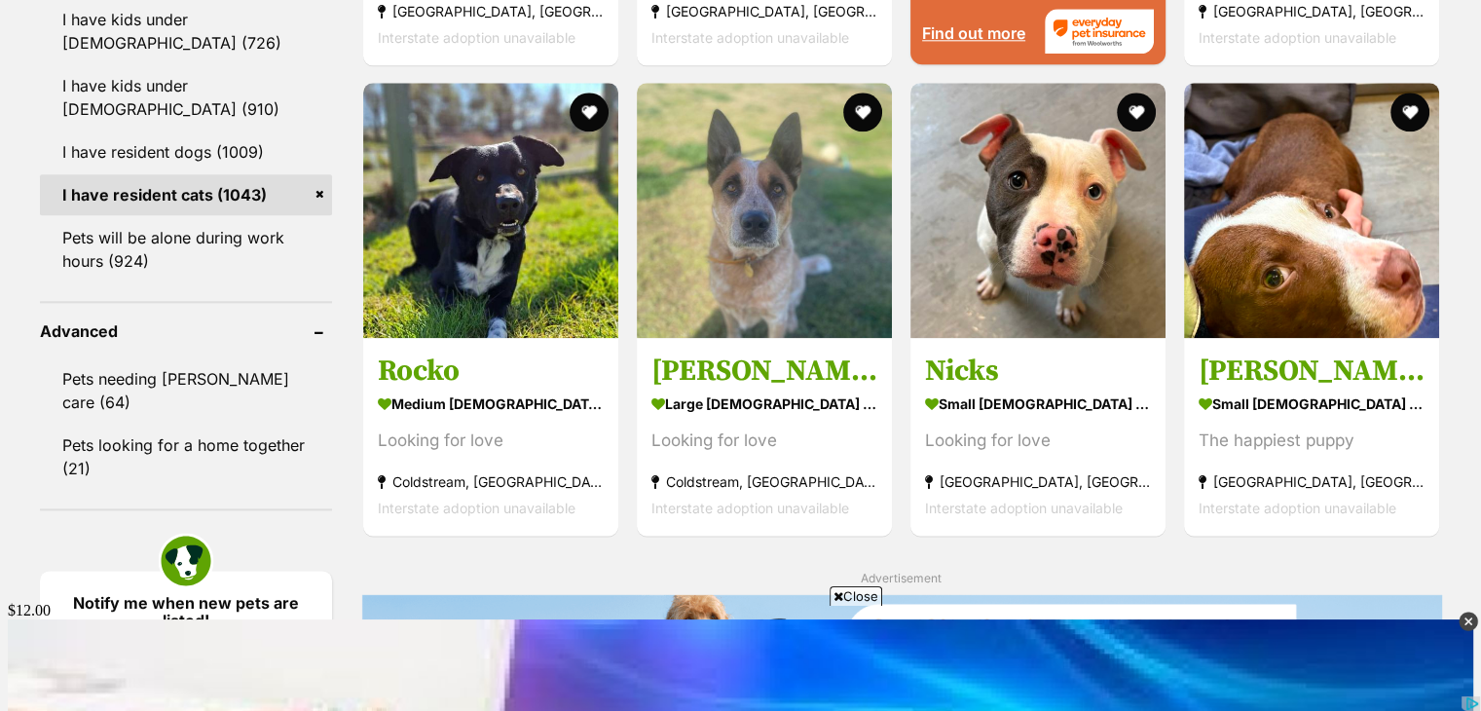
scroll to position [2269, 0]
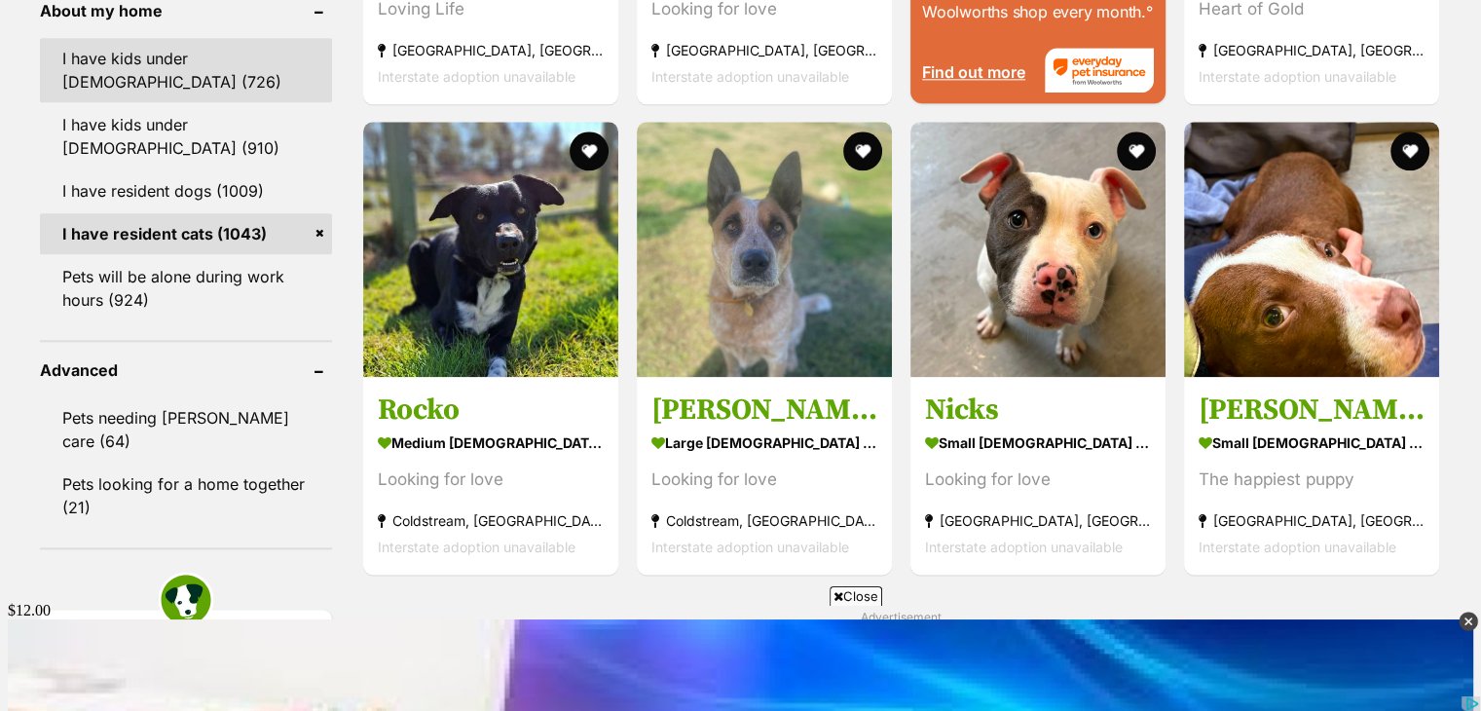
click at [95, 72] on link "I have kids under [DEMOGRAPHIC_DATA] (726)" at bounding box center [186, 70] width 292 height 64
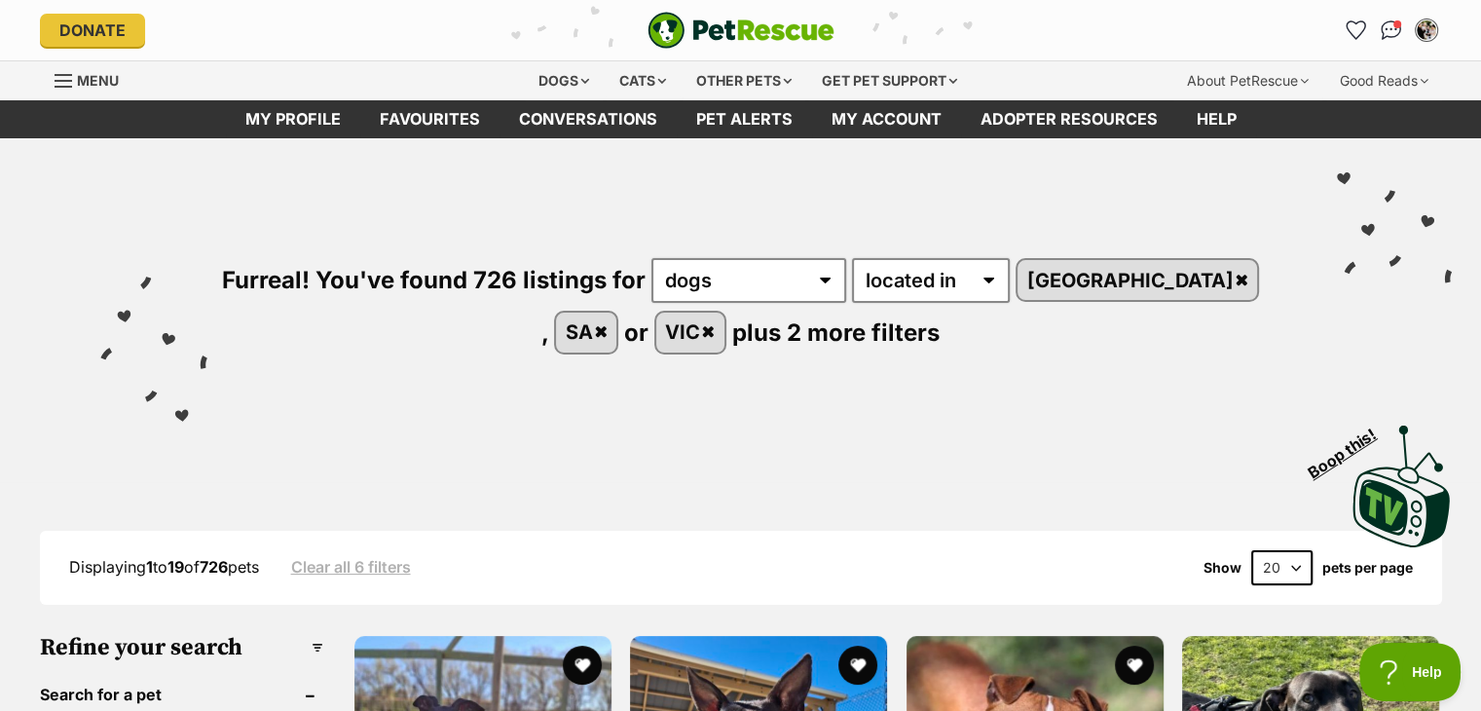
click at [670, 478] on div "Visit PetRescue TV (external site) Boop this!" at bounding box center [740, 479] width 1422 height 142
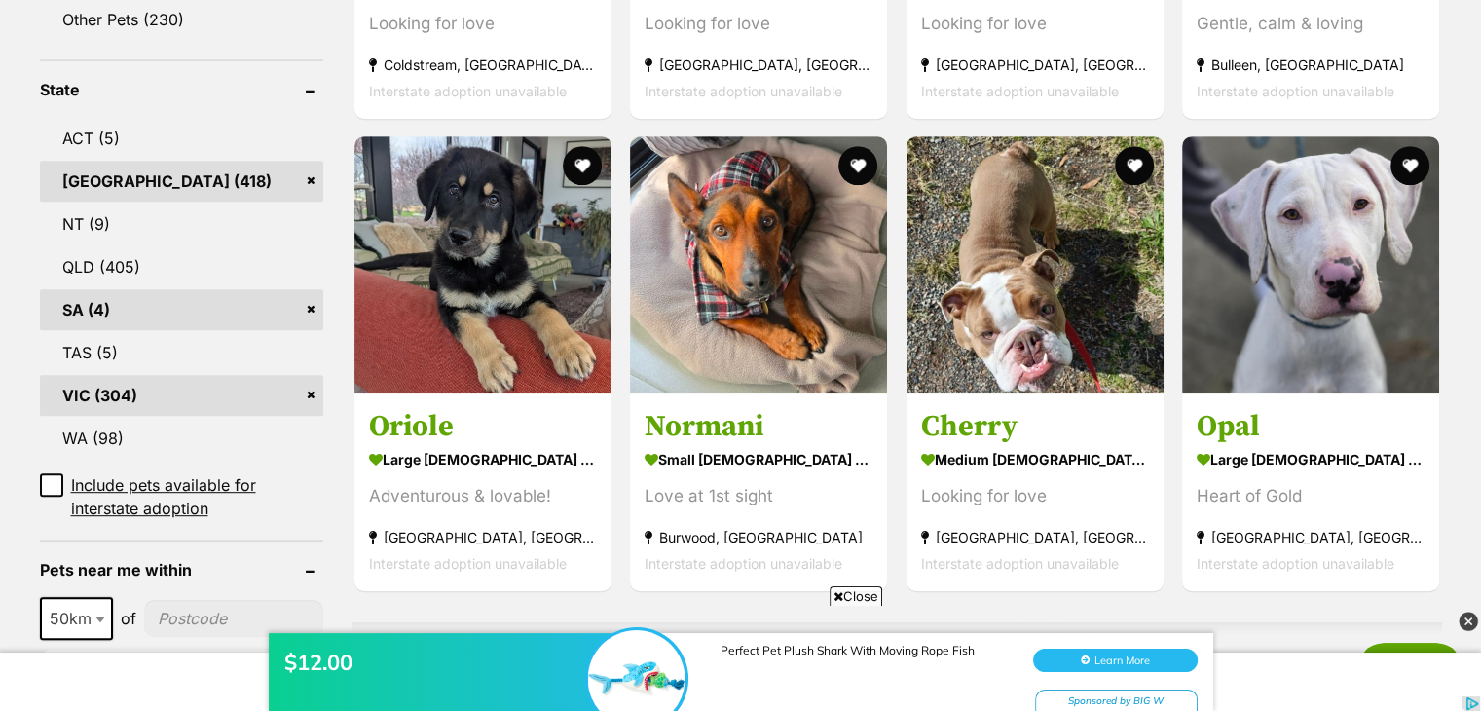
scroll to position [974, 0]
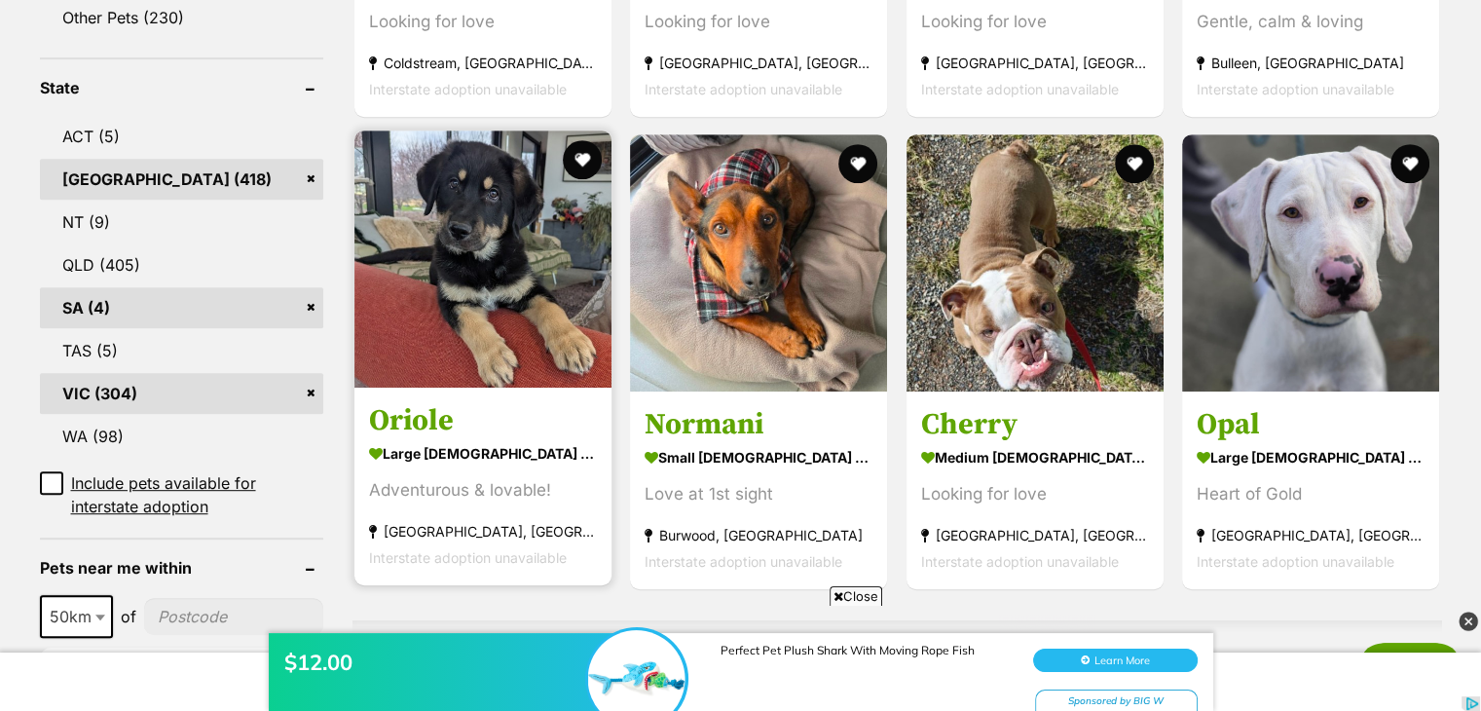
click at [488, 265] on img at bounding box center [482, 258] width 257 height 257
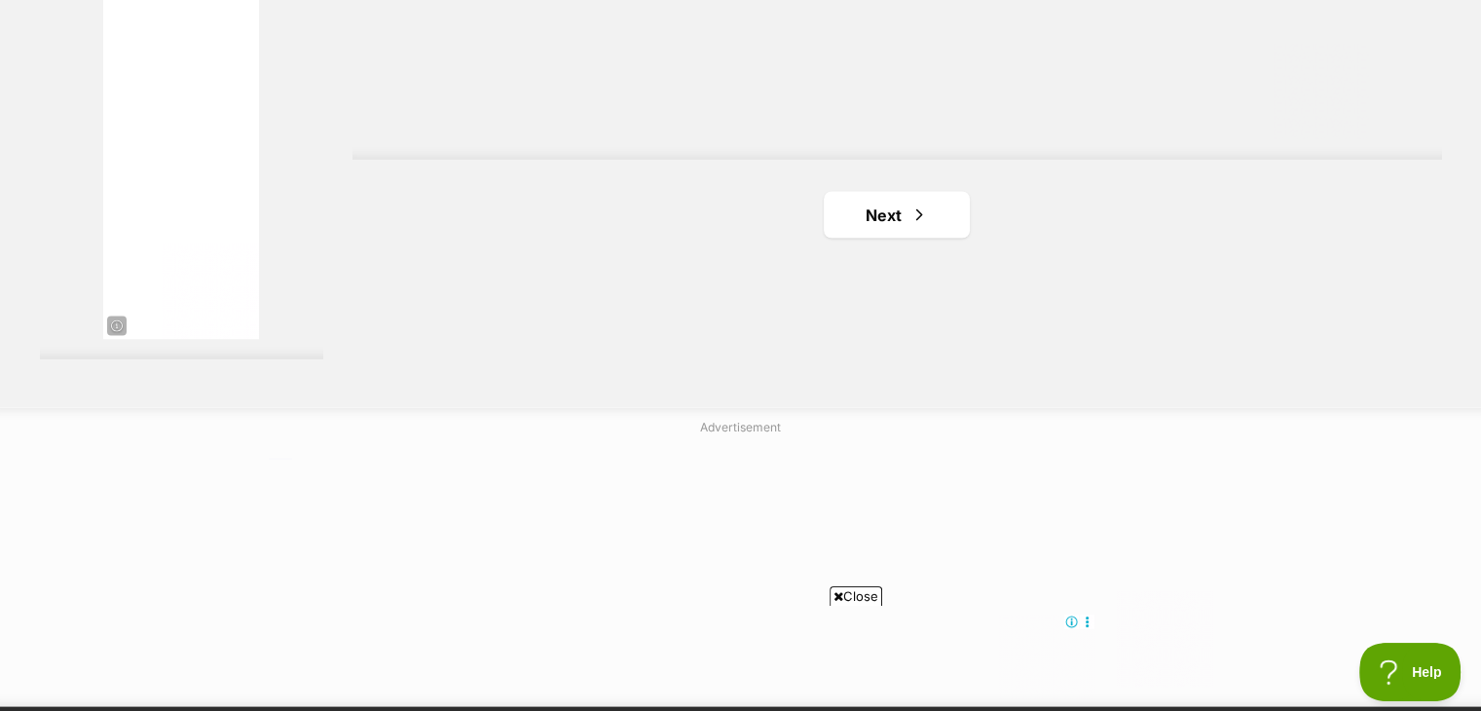
scroll to position [3755, 0]
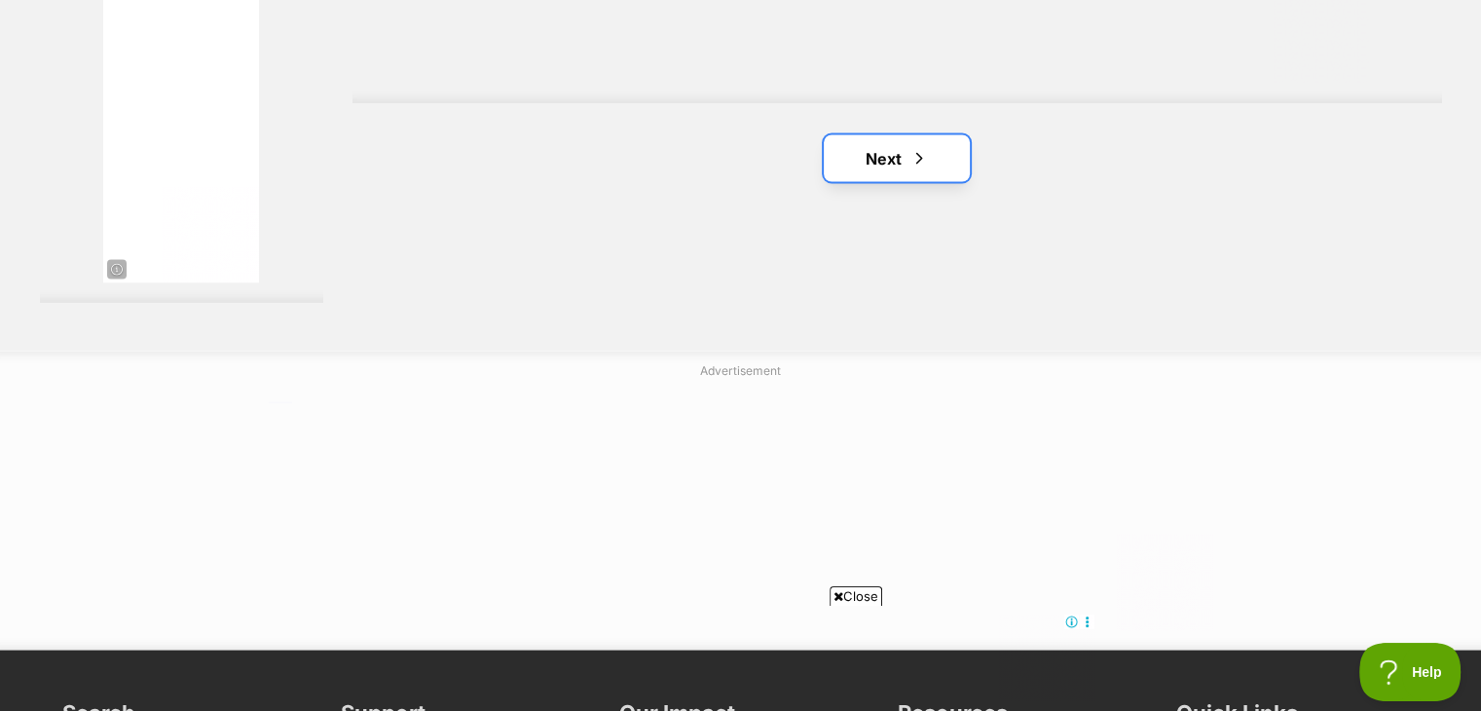
click at [884, 164] on link "Next" at bounding box center [897, 158] width 146 height 47
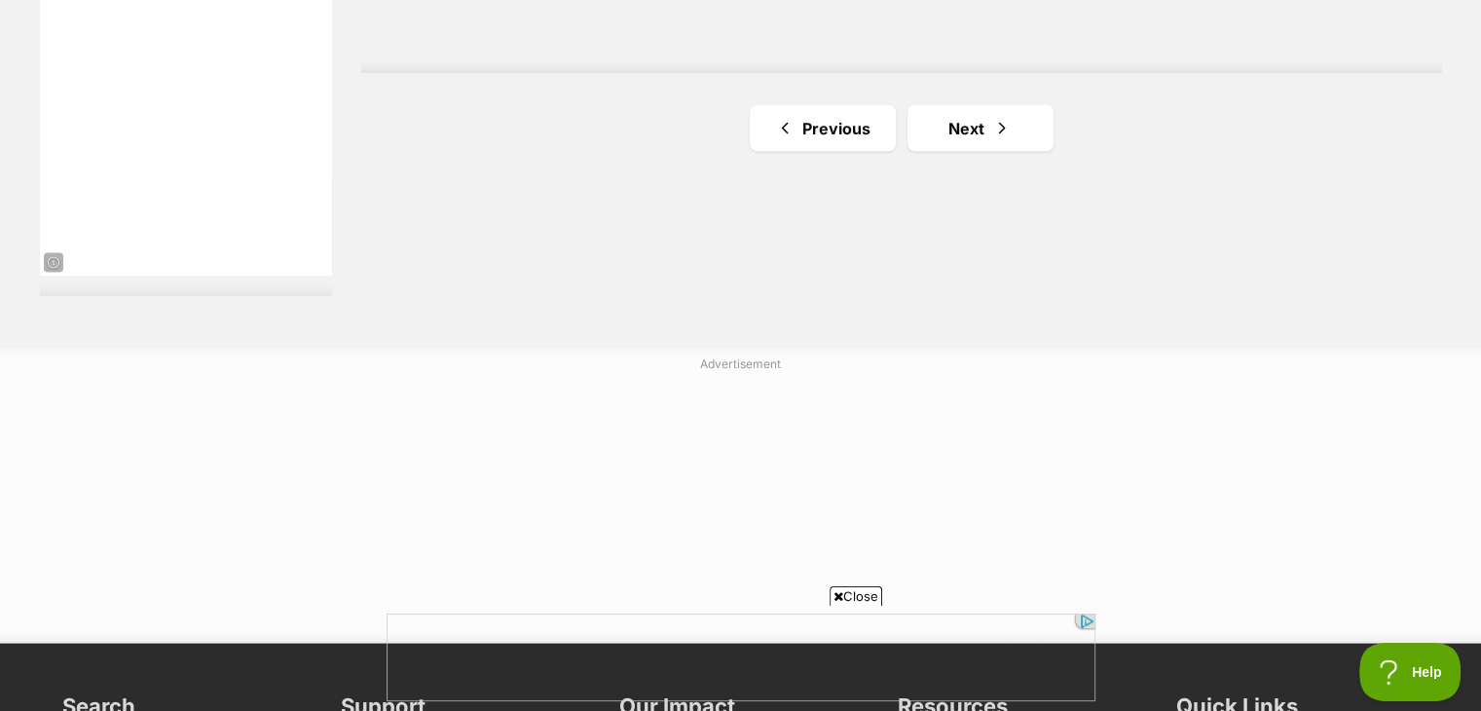
scroll to position [3778, 0]
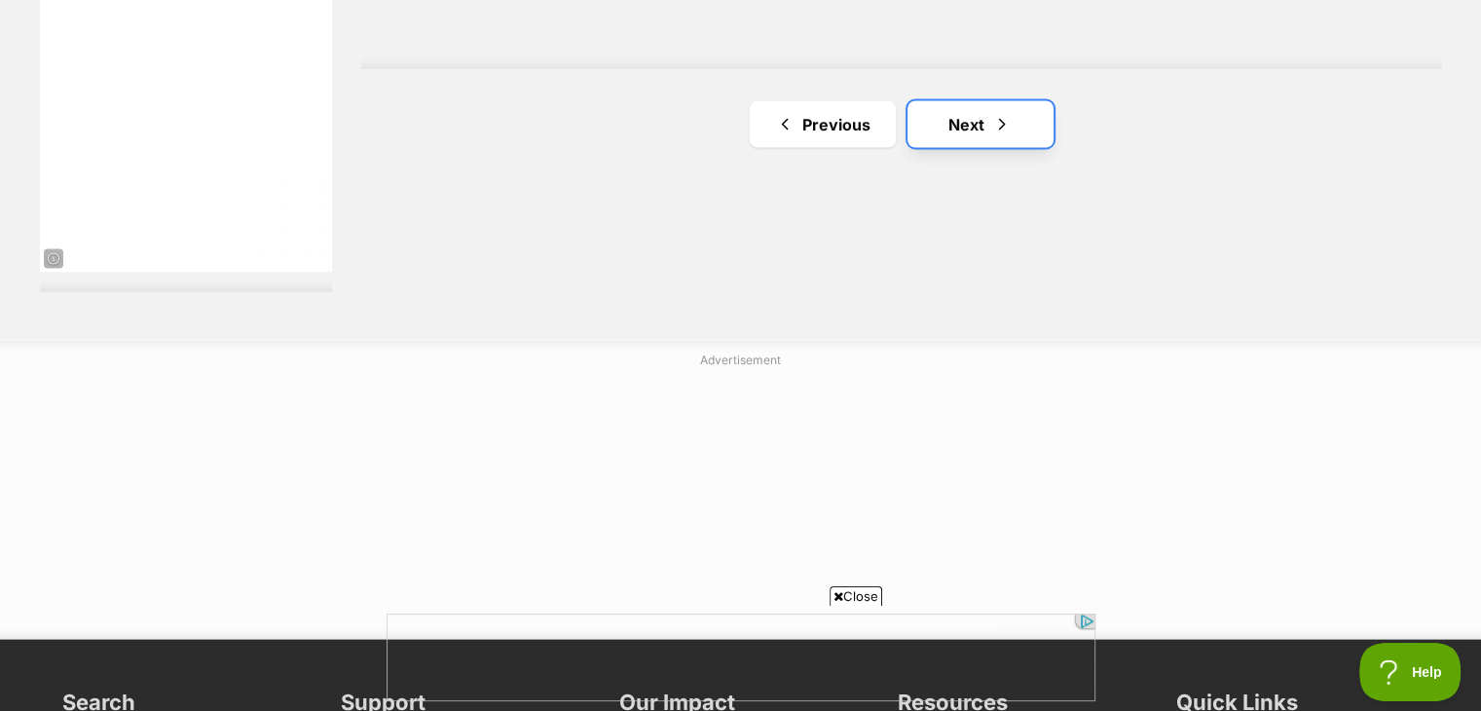
click at [968, 129] on link "Next" at bounding box center [980, 124] width 146 height 47
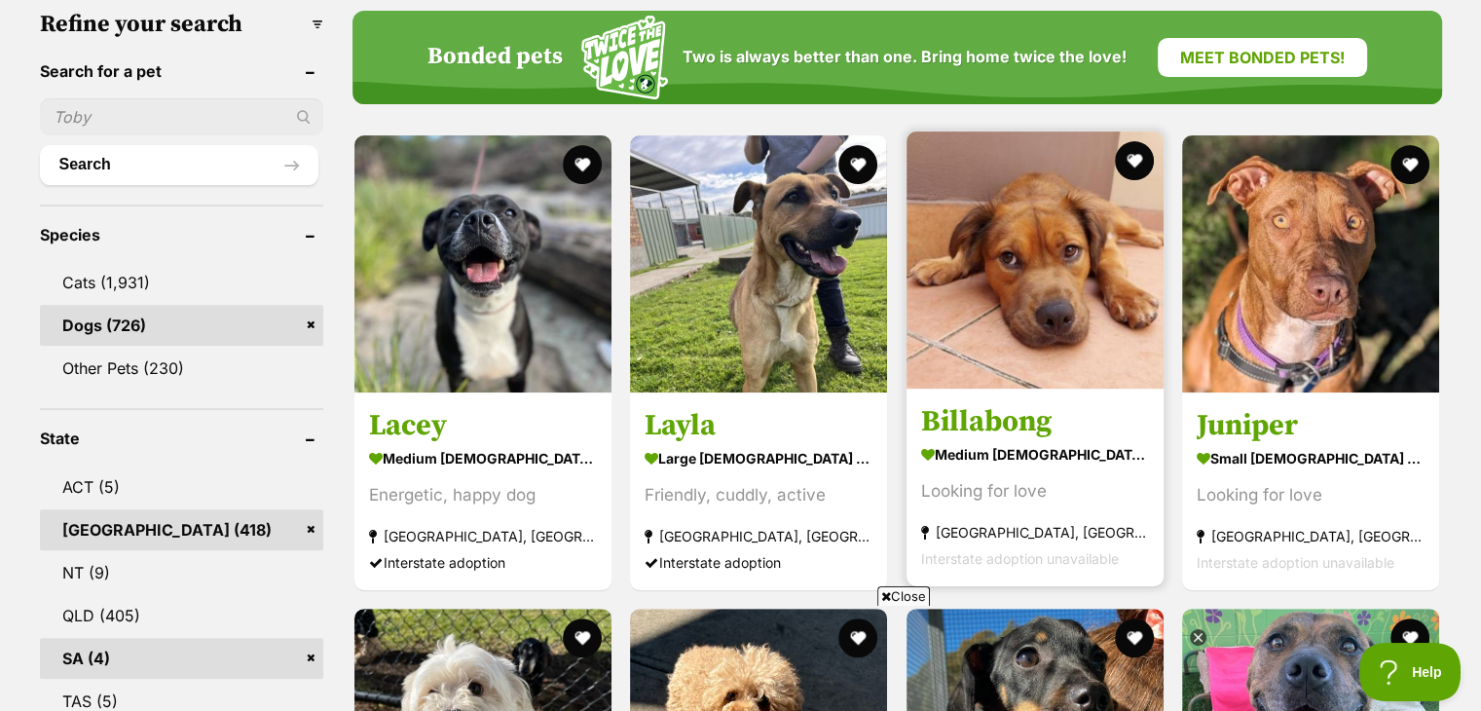
click at [1088, 326] on img at bounding box center [1034, 259] width 257 height 257
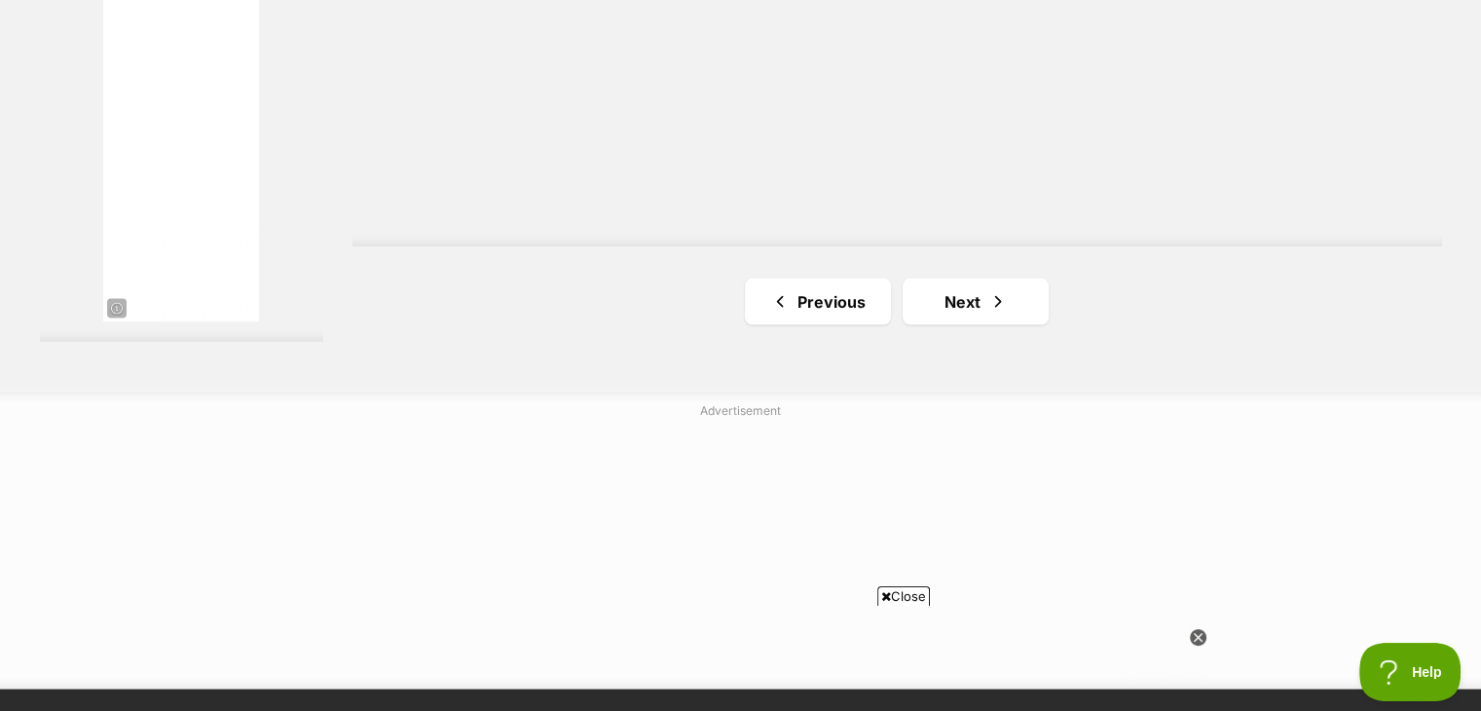
scroll to position [3739, 0]
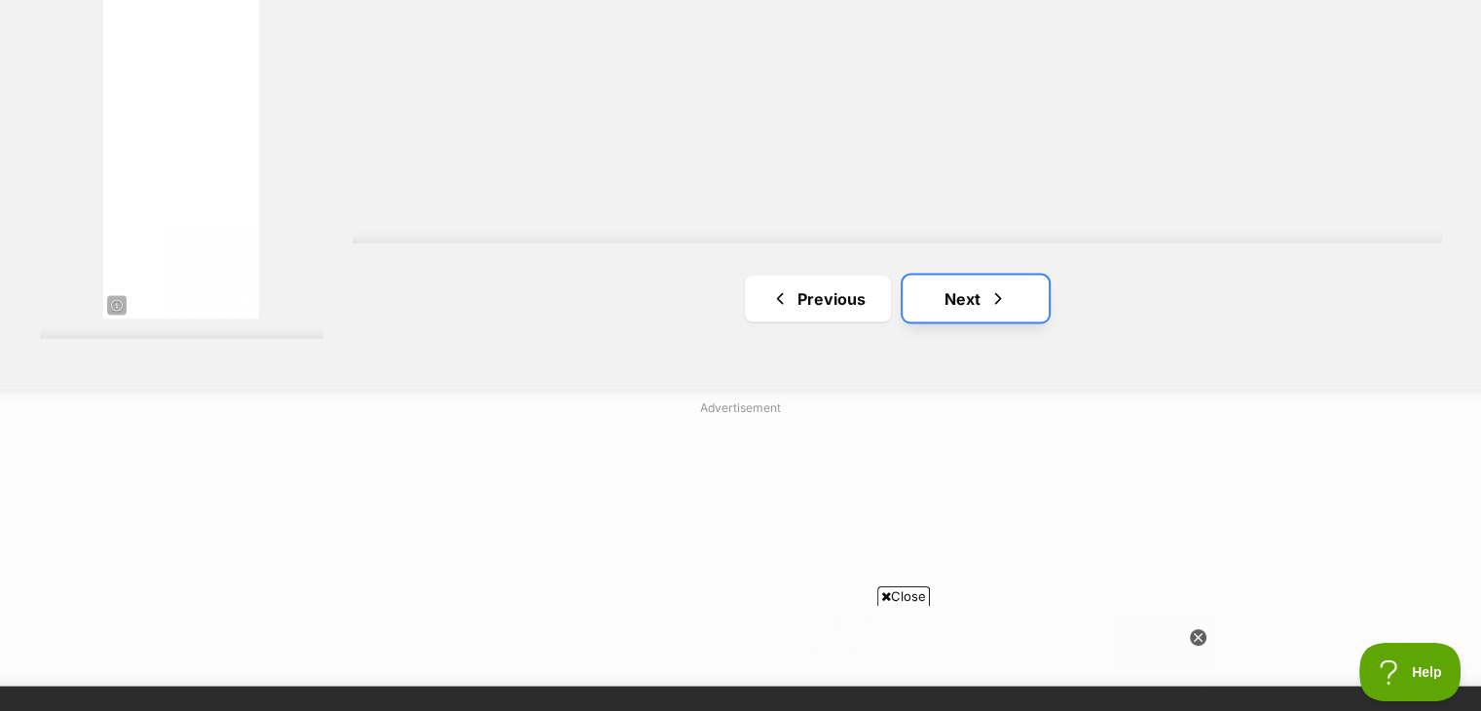
click at [1005, 296] on link "Next" at bounding box center [976, 299] width 146 height 47
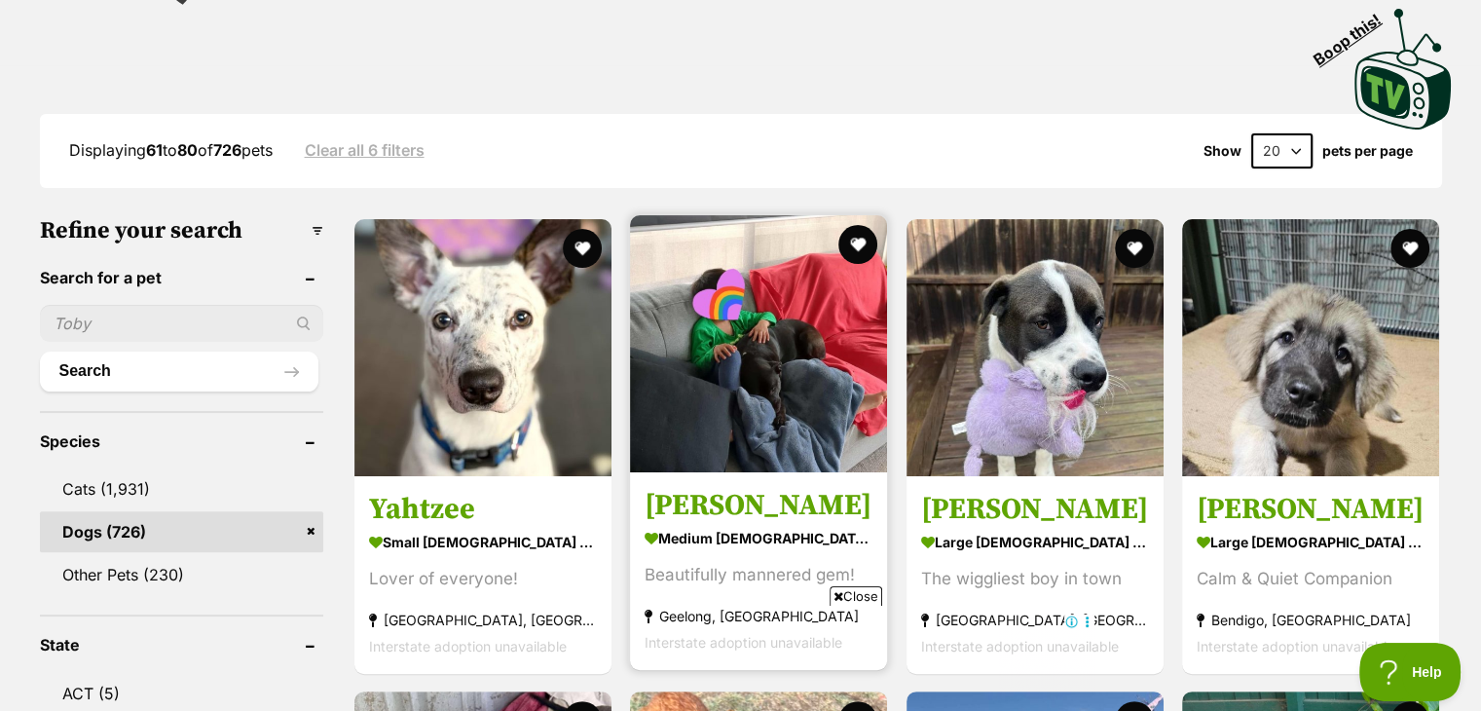
click at [749, 390] on img at bounding box center [758, 343] width 257 height 257
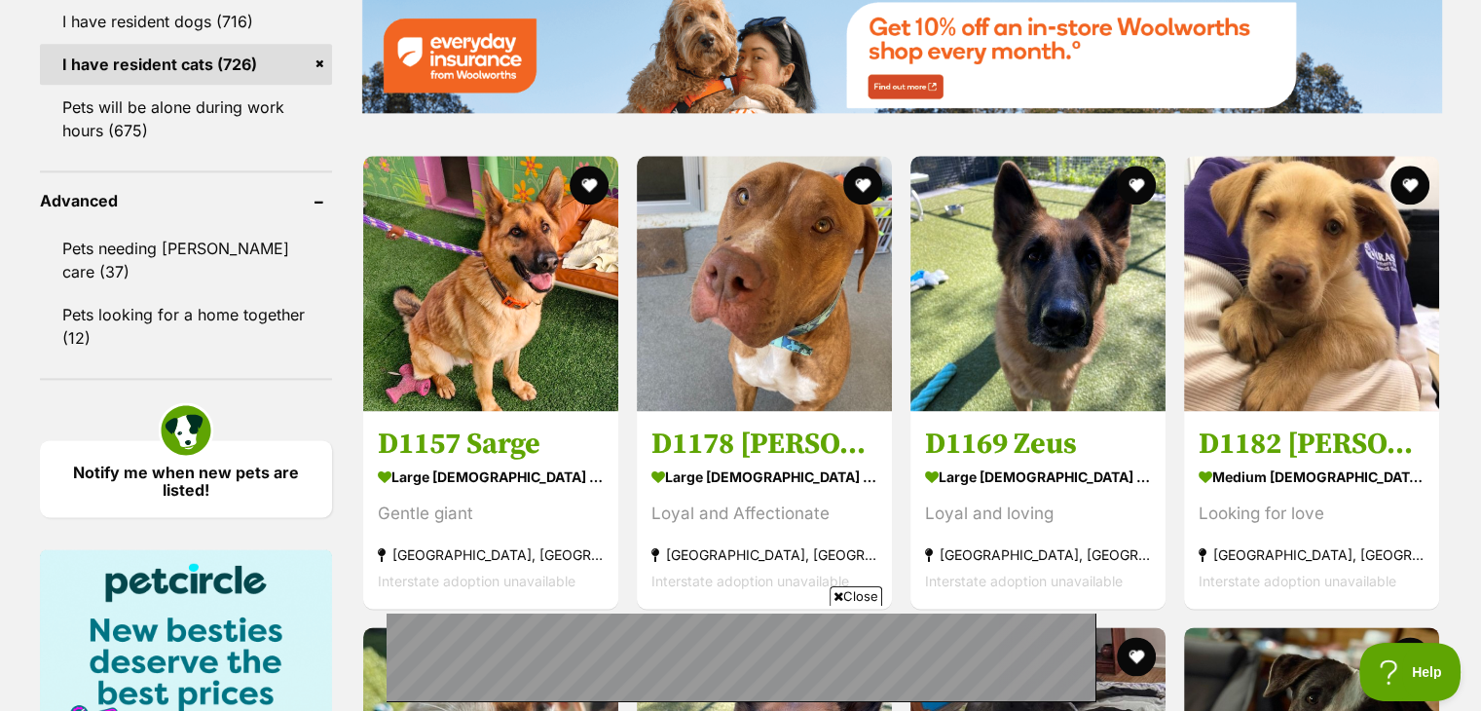
scroll to position [2442, 0]
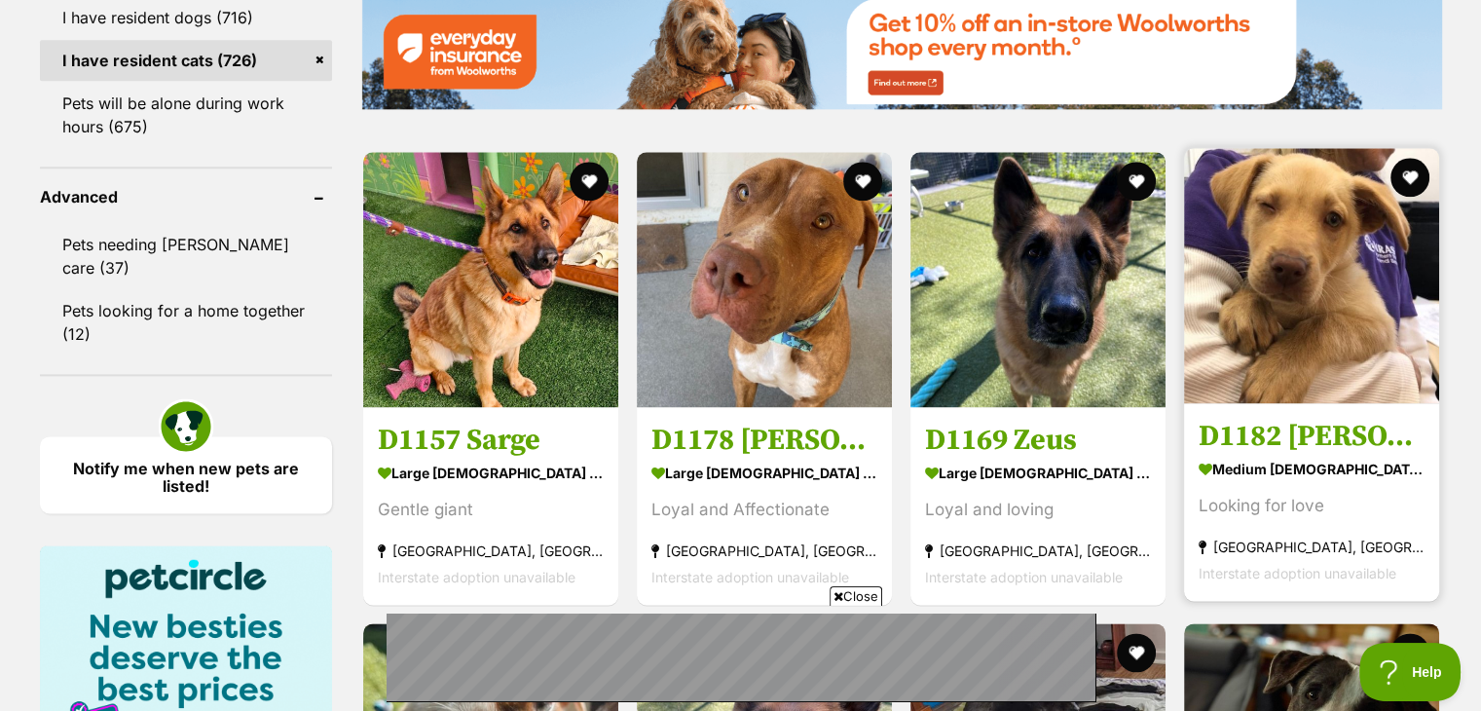
click at [1316, 284] on img at bounding box center [1311, 275] width 255 height 255
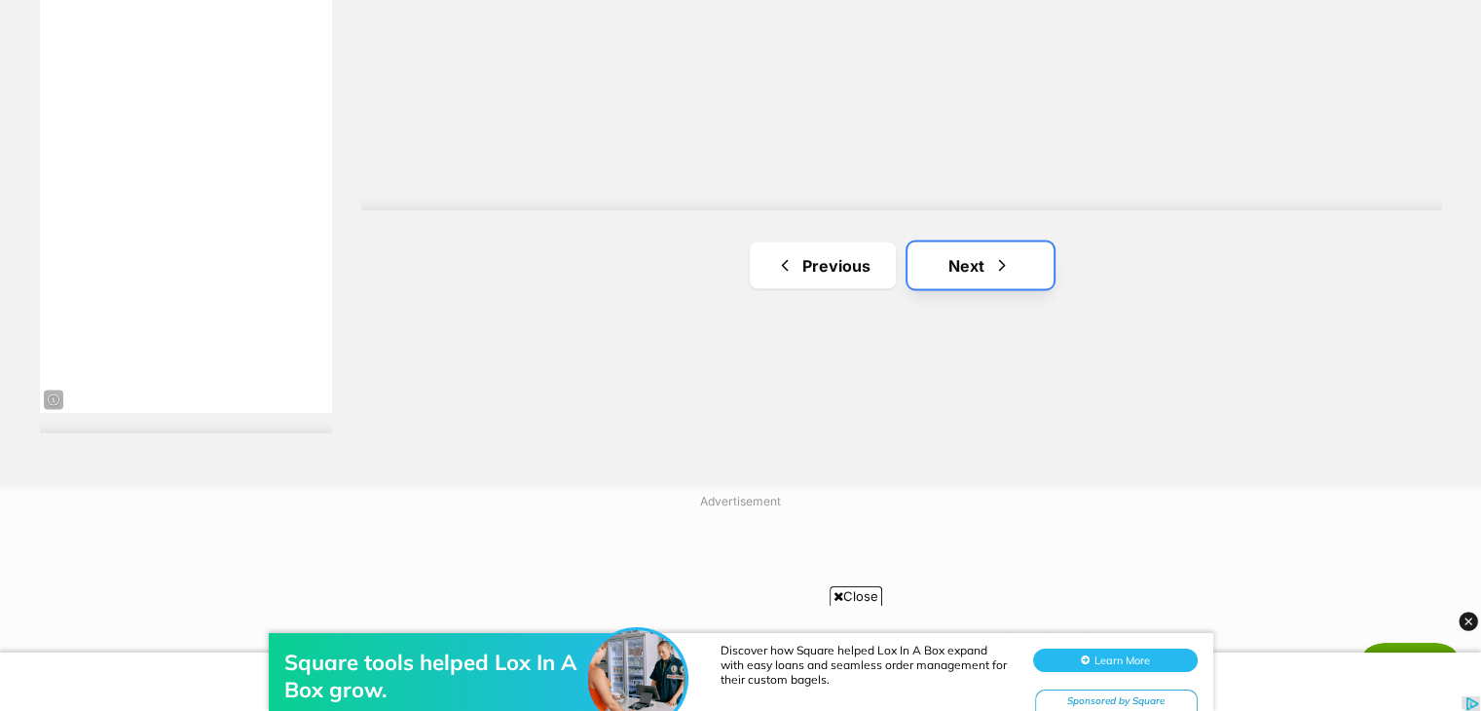
click at [974, 253] on link "Next" at bounding box center [980, 264] width 146 height 47
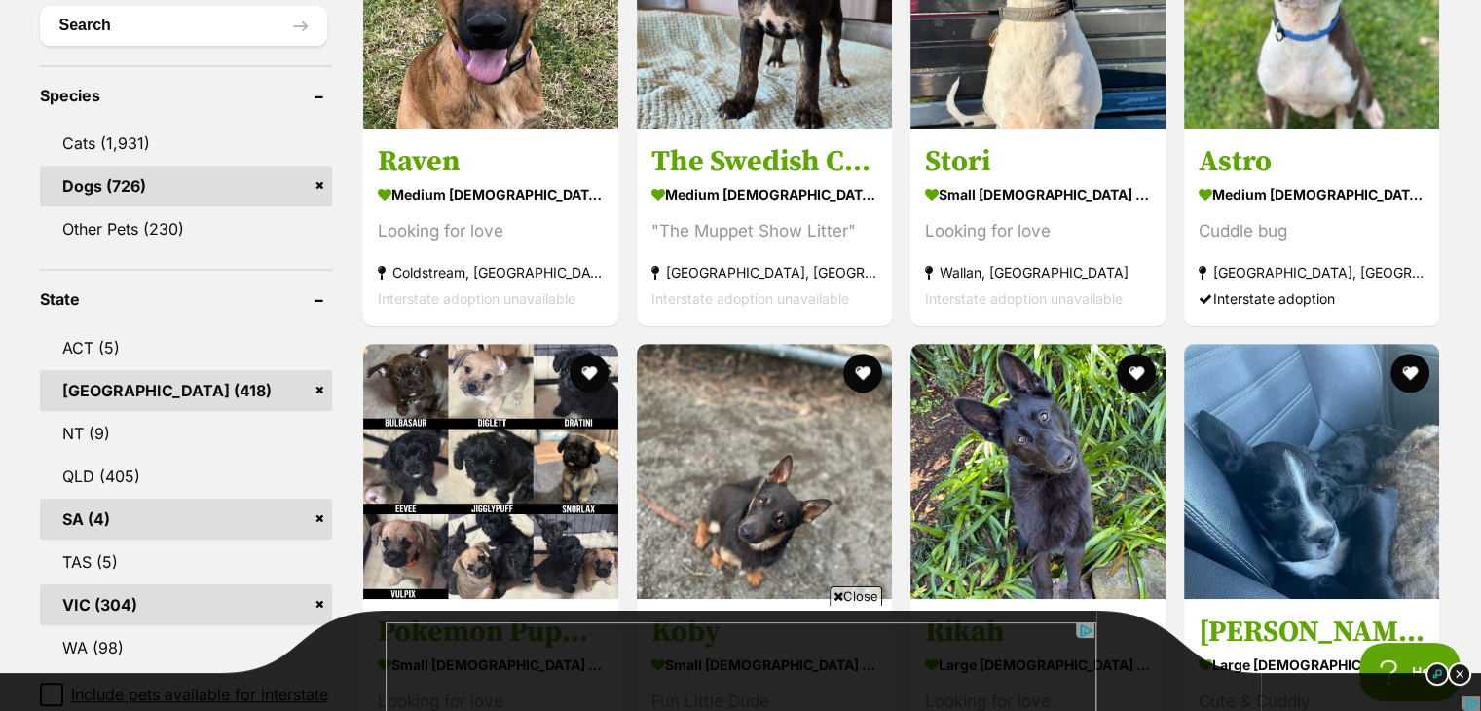
scroll to position [974, 0]
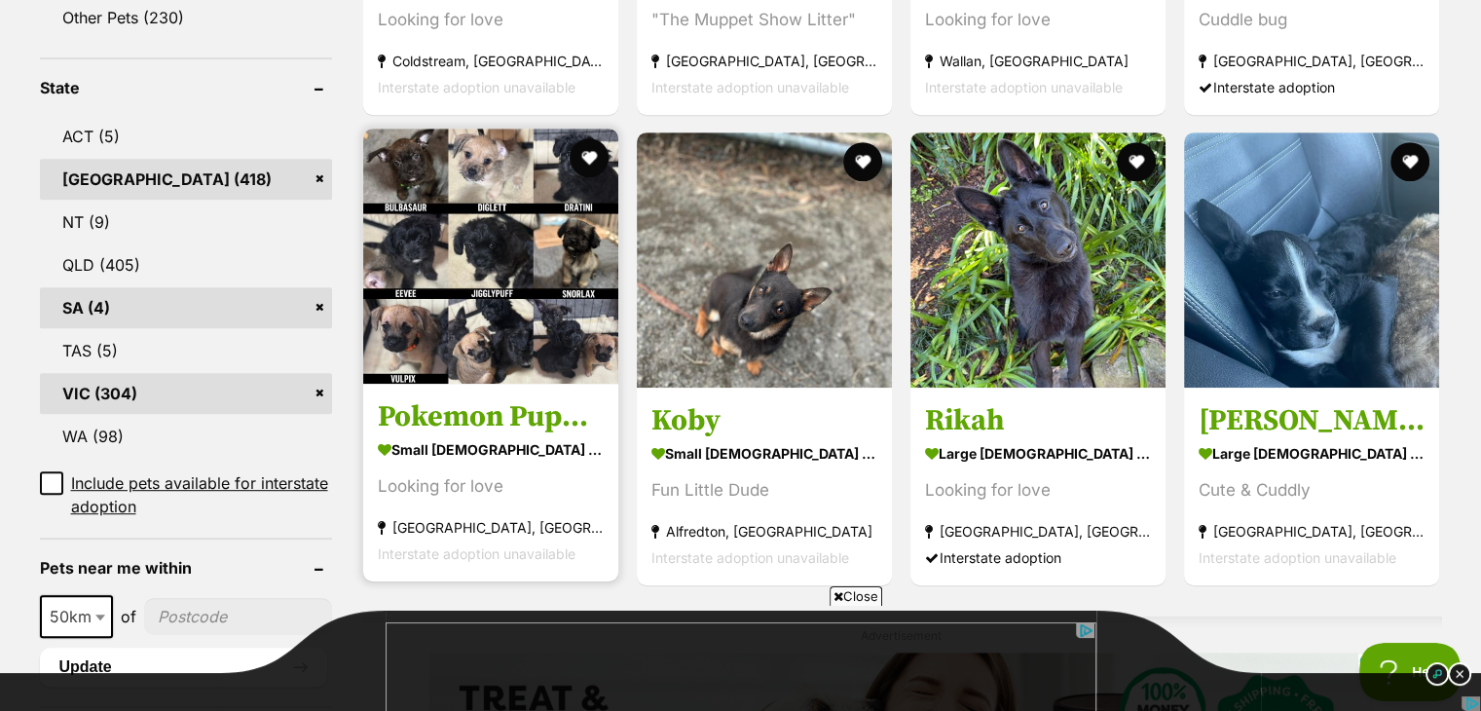
click at [541, 266] on img at bounding box center [490, 256] width 255 height 255
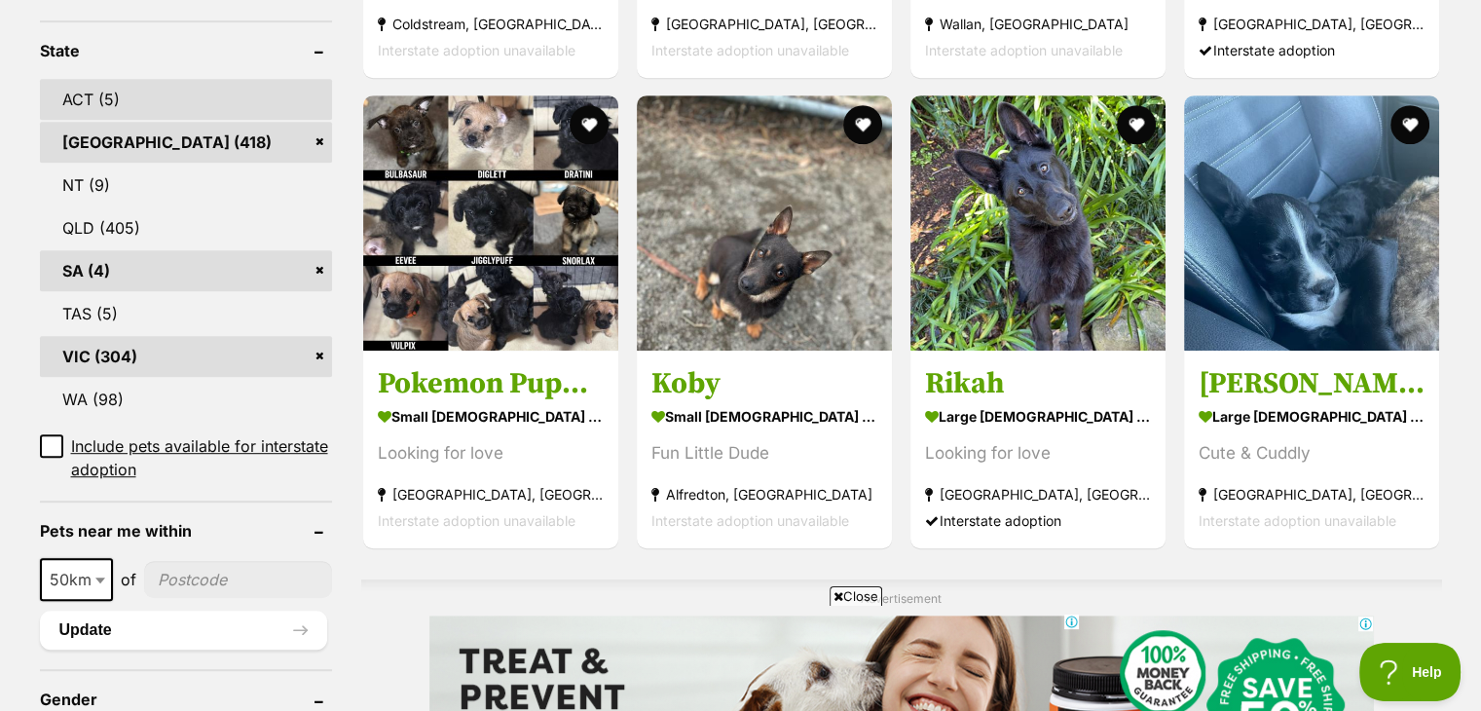
scroll to position [1013, 0]
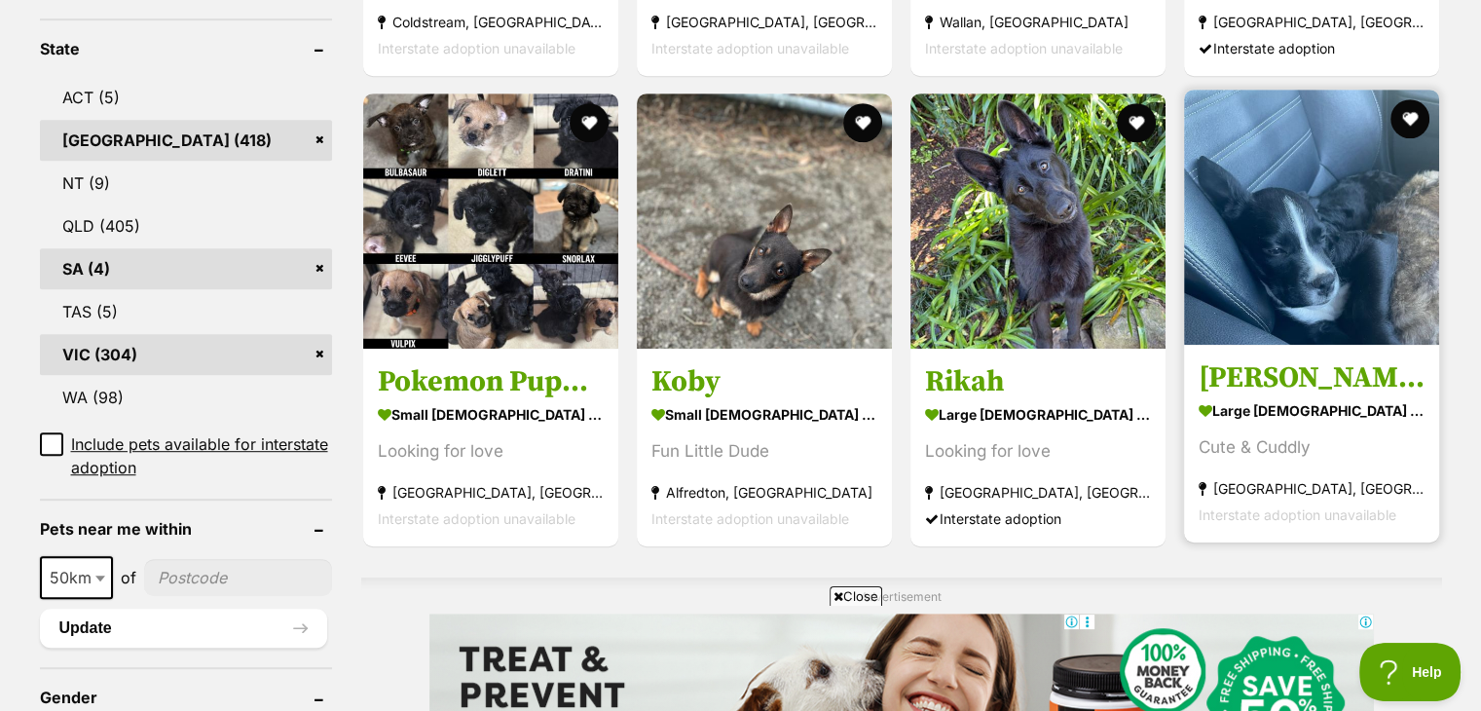
click at [1365, 253] on img at bounding box center [1311, 217] width 255 height 255
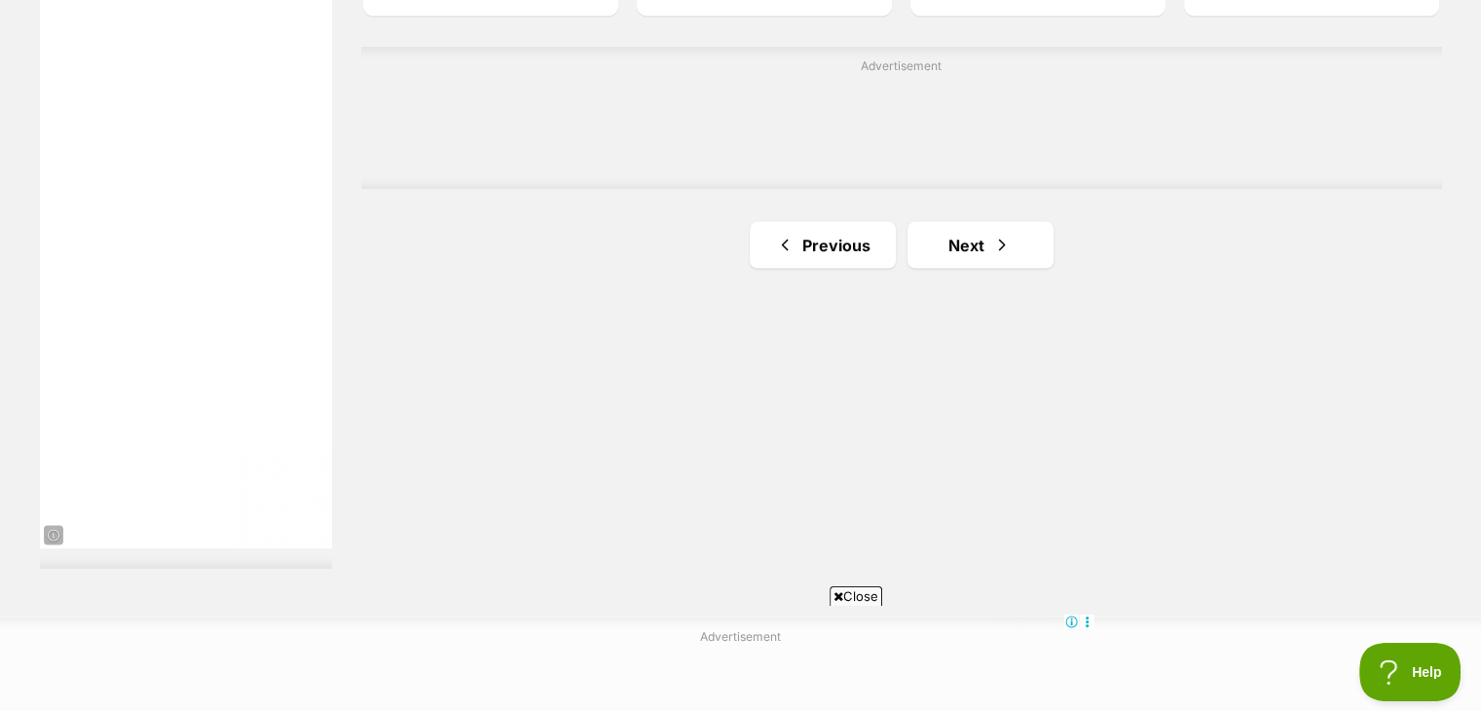
scroll to position [3544, 0]
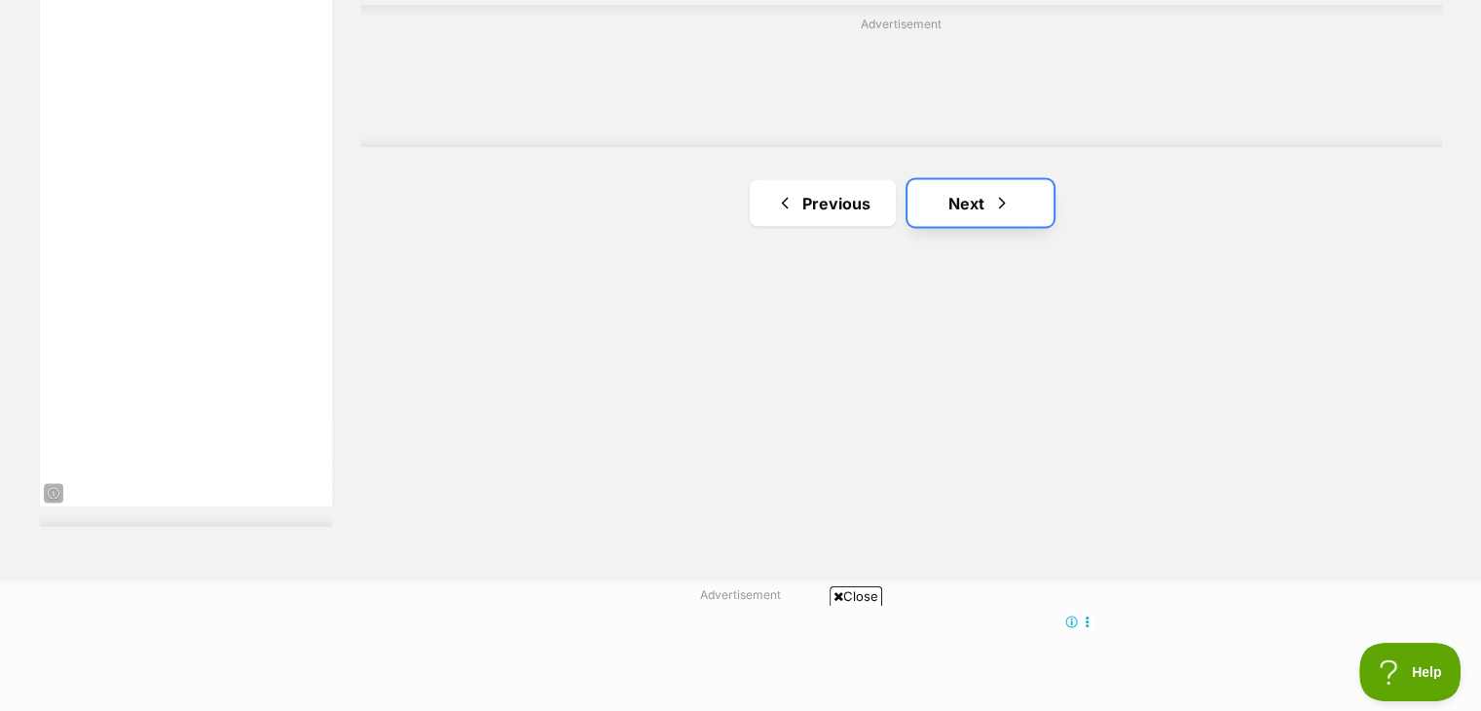
click at [1001, 214] on span "Next page" at bounding box center [1001, 202] width 19 height 23
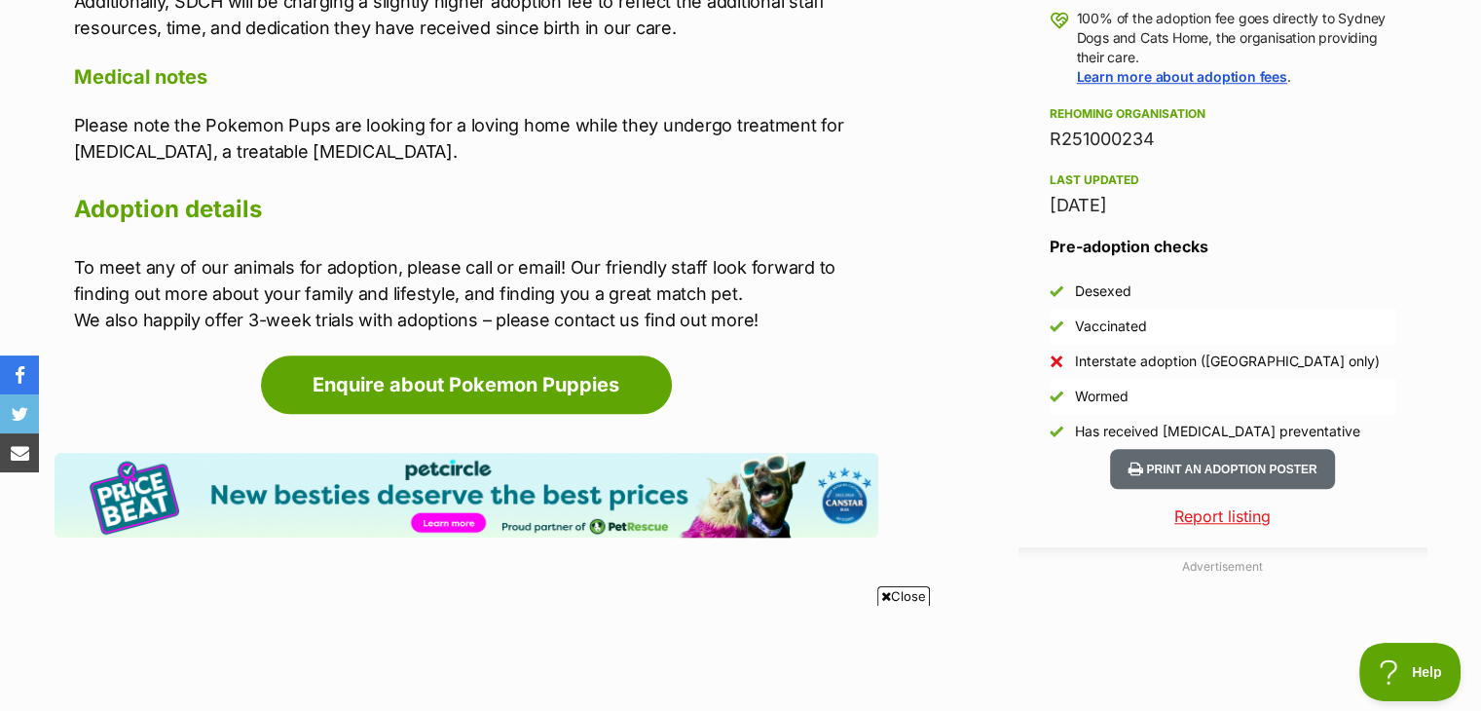
scroll to position [1519, 0]
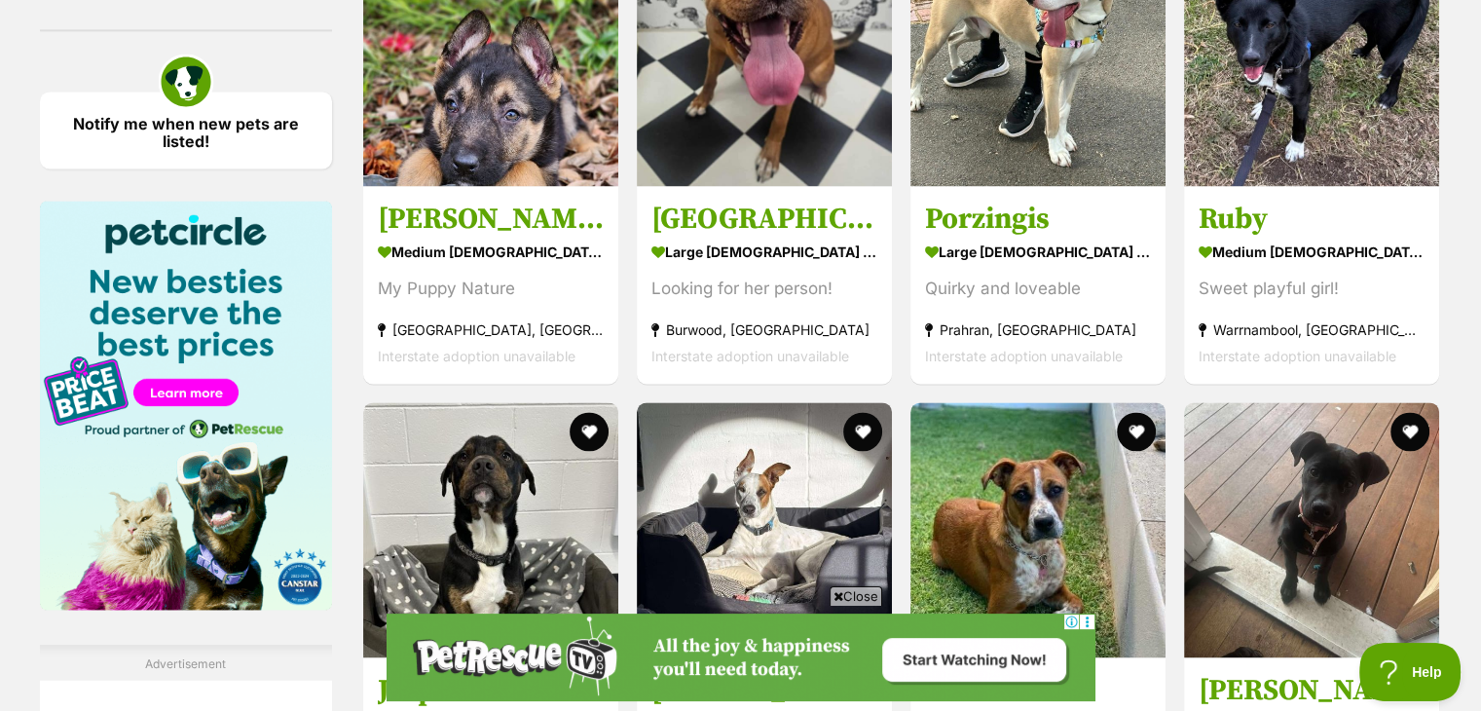
scroll to position [2804, 0]
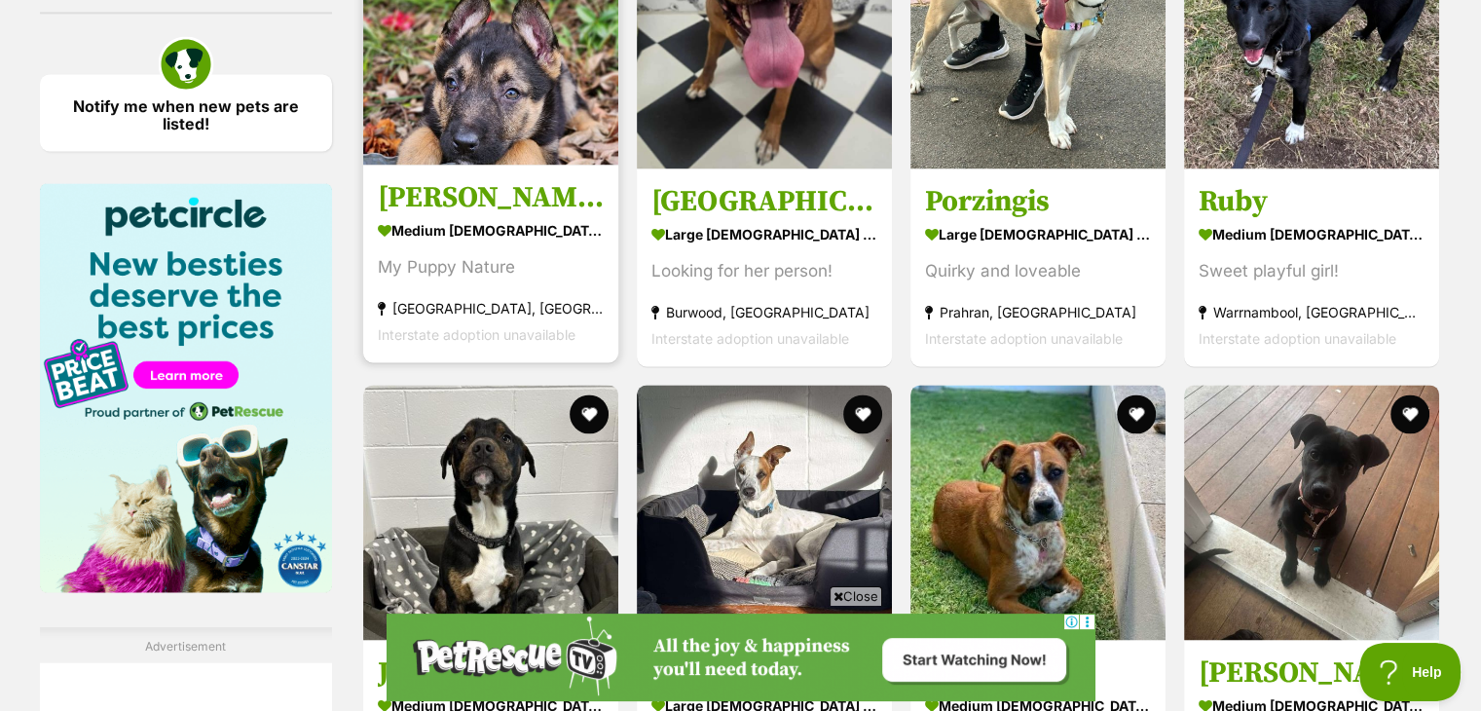
click at [439, 106] on img at bounding box center [490, 36] width 255 height 255
